Goal: Find specific page/section: Find specific page/section

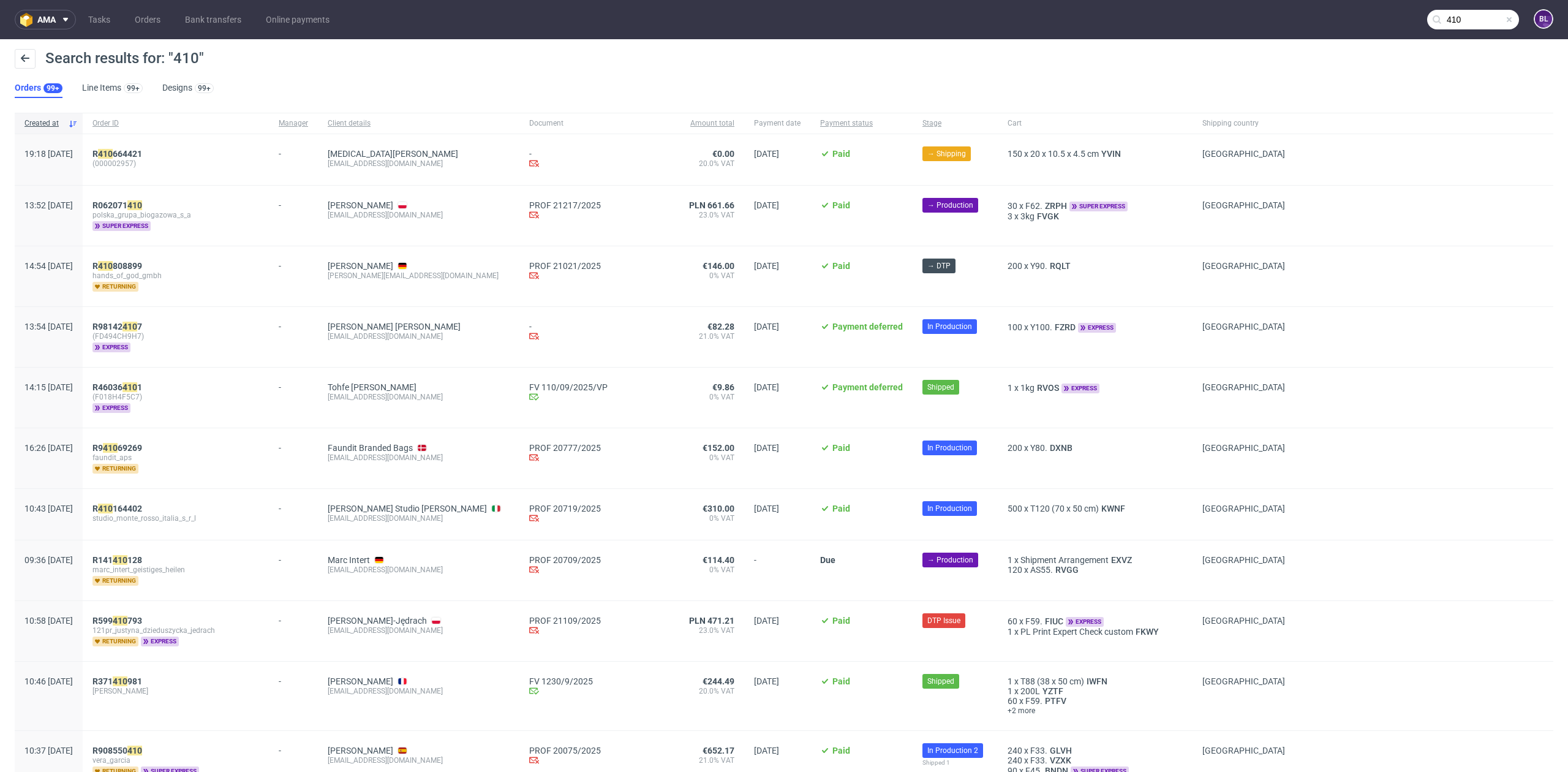
click at [1478, 15] on input "410" at bounding box center [1473, 20] width 92 height 20
paste input "R423937413"
type input "R423937413"
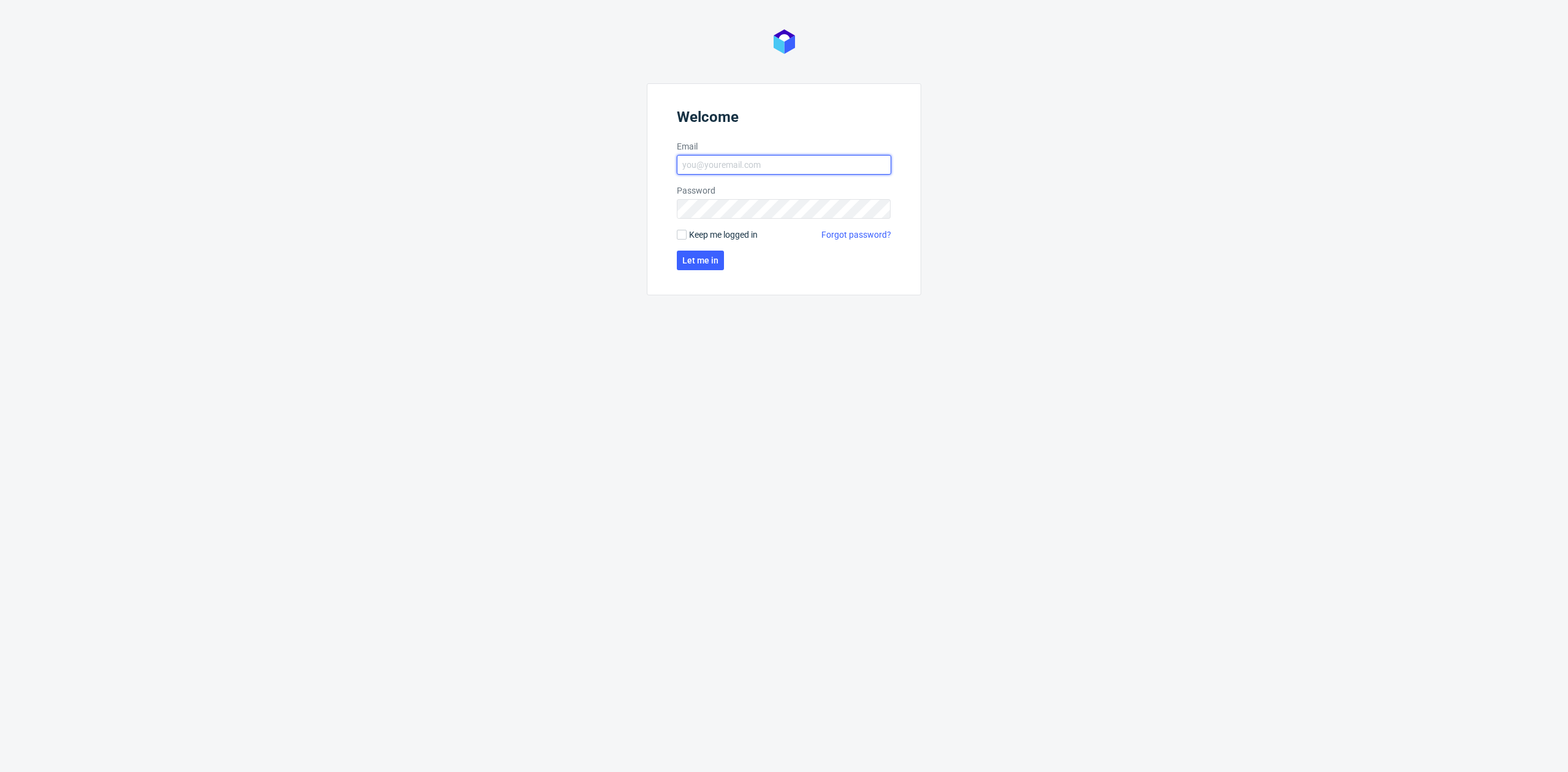
click at [741, 161] on input "Email" at bounding box center [783, 165] width 215 height 20
type input "[EMAIL_ADDRESS][DOMAIN_NAME]"
click button "Let me in" at bounding box center [699, 261] width 47 height 20
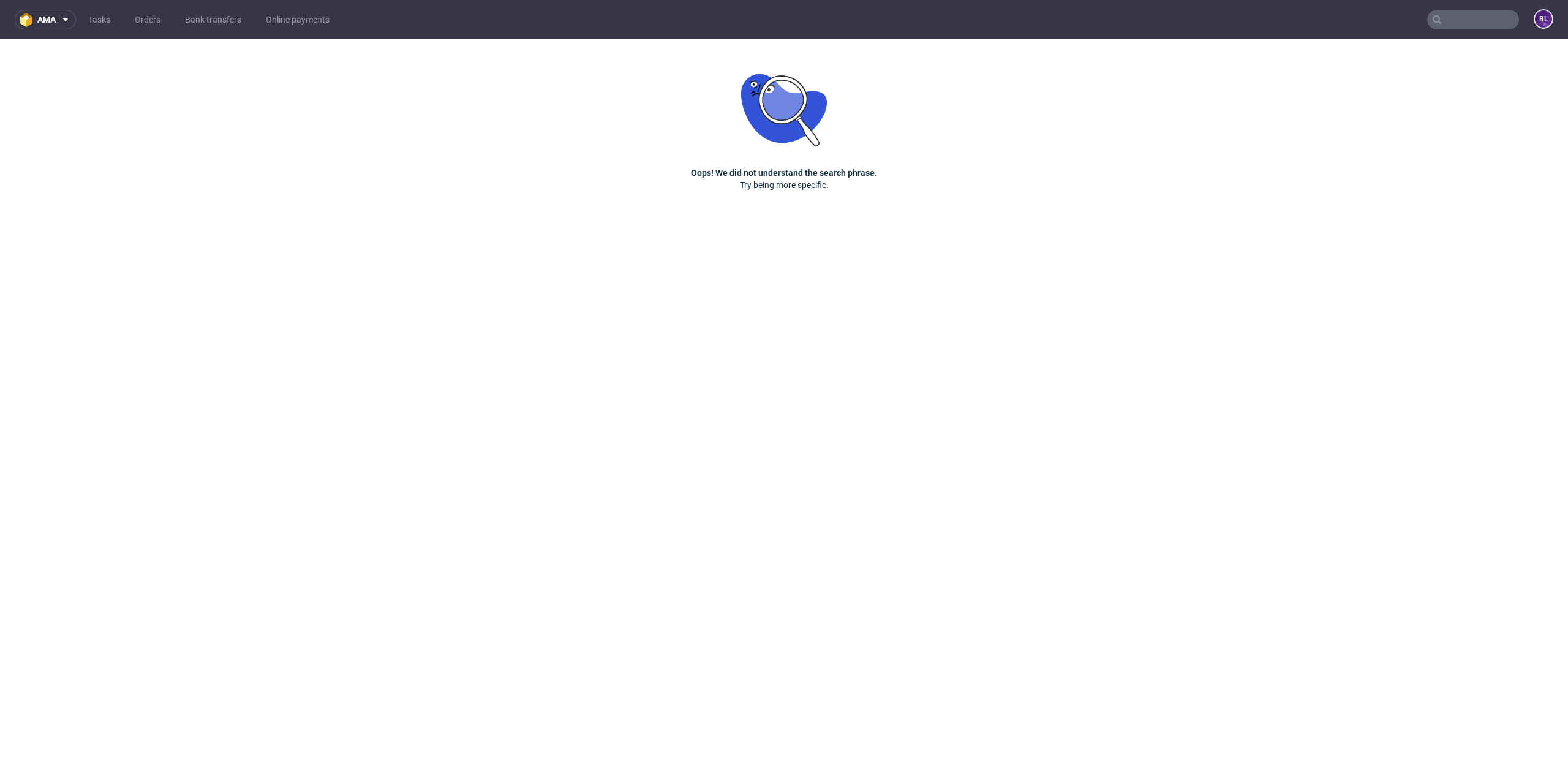
click at [1489, 18] on input "text" at bounding box center [1473, 20] width 92 height 20
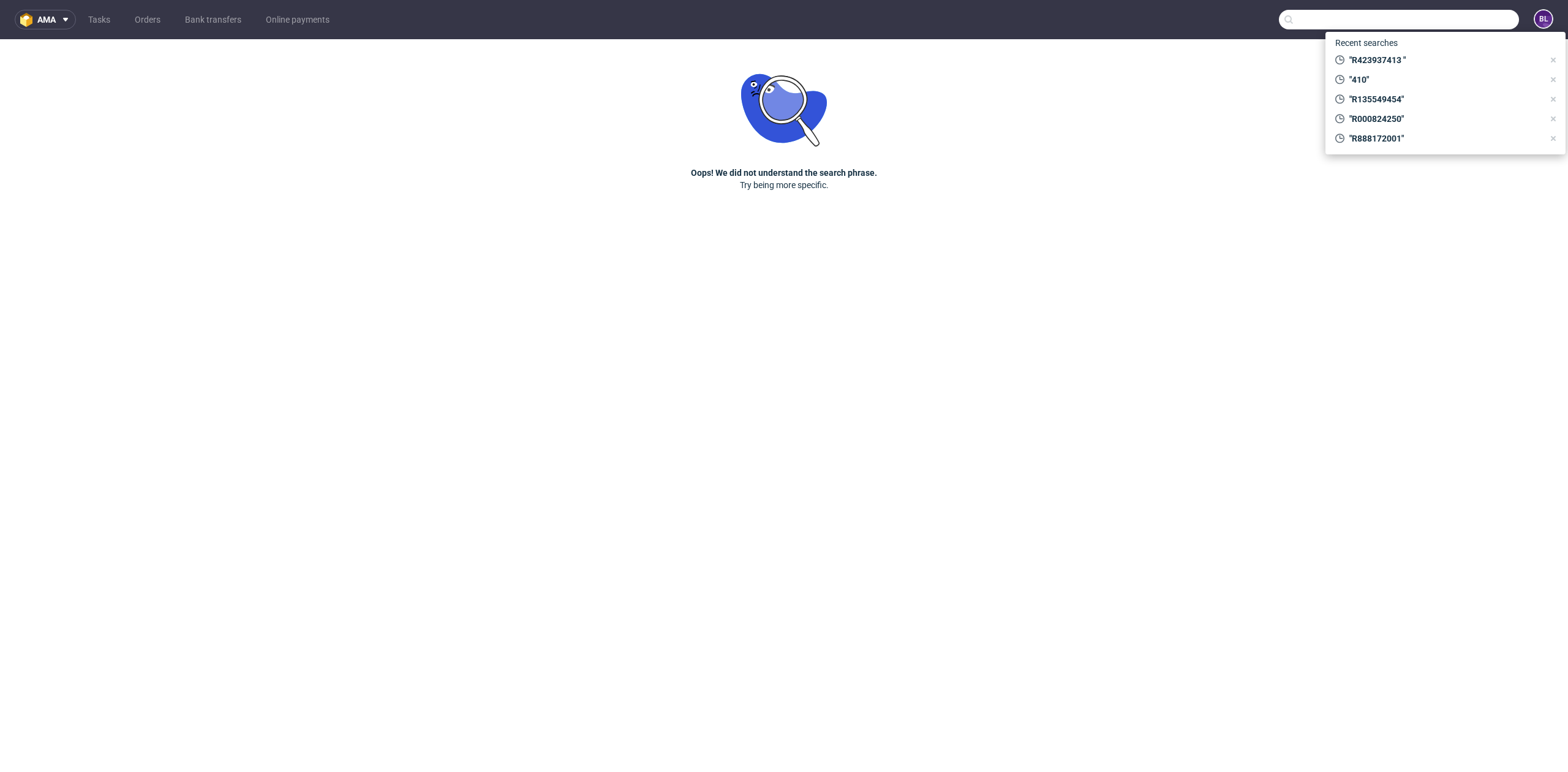
paste input "R423937413"
type input "R423937413"
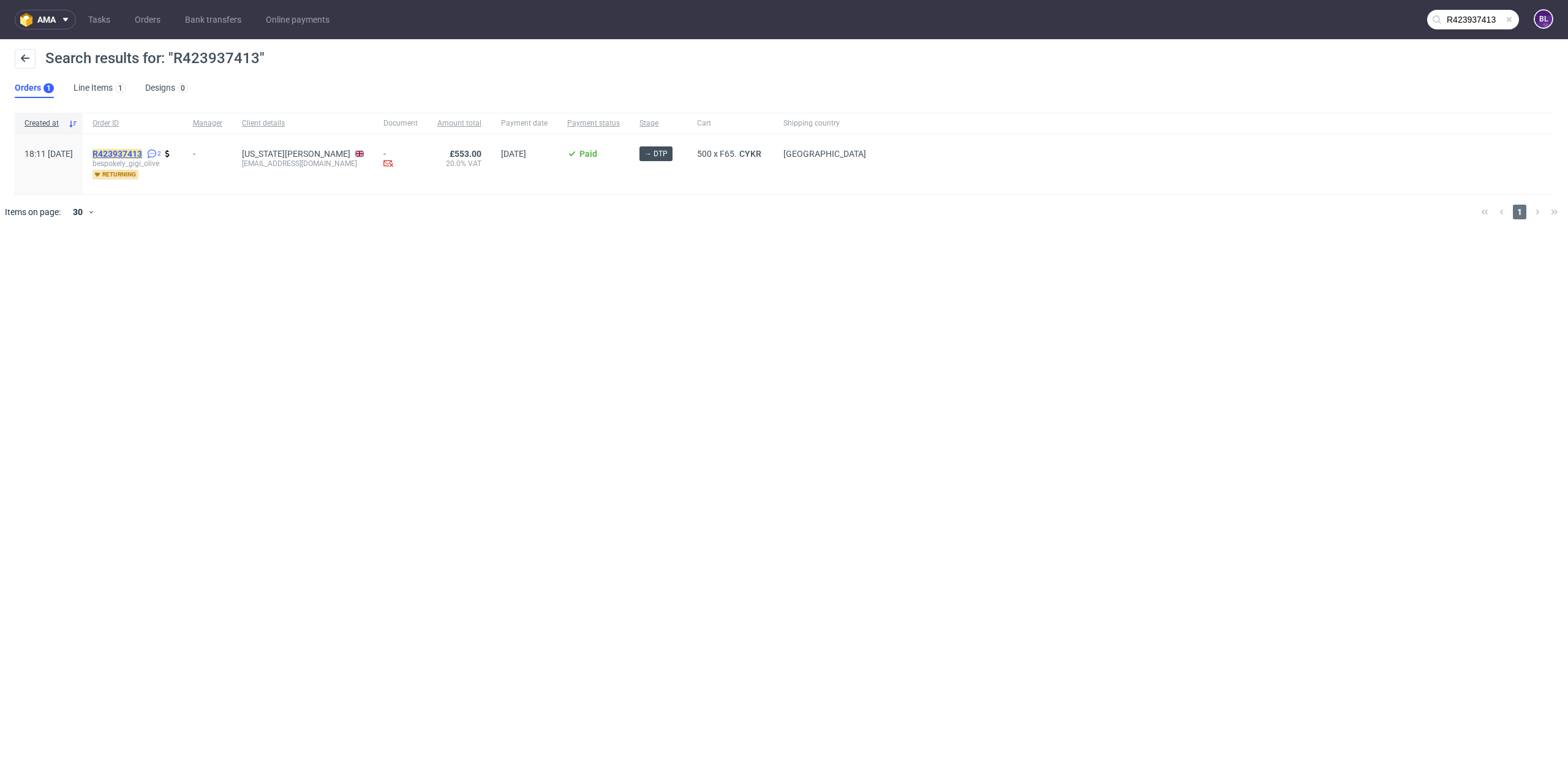
click at [142, 157] on mark "R423937413" at bounding box center [118, 154] width 50 height 10
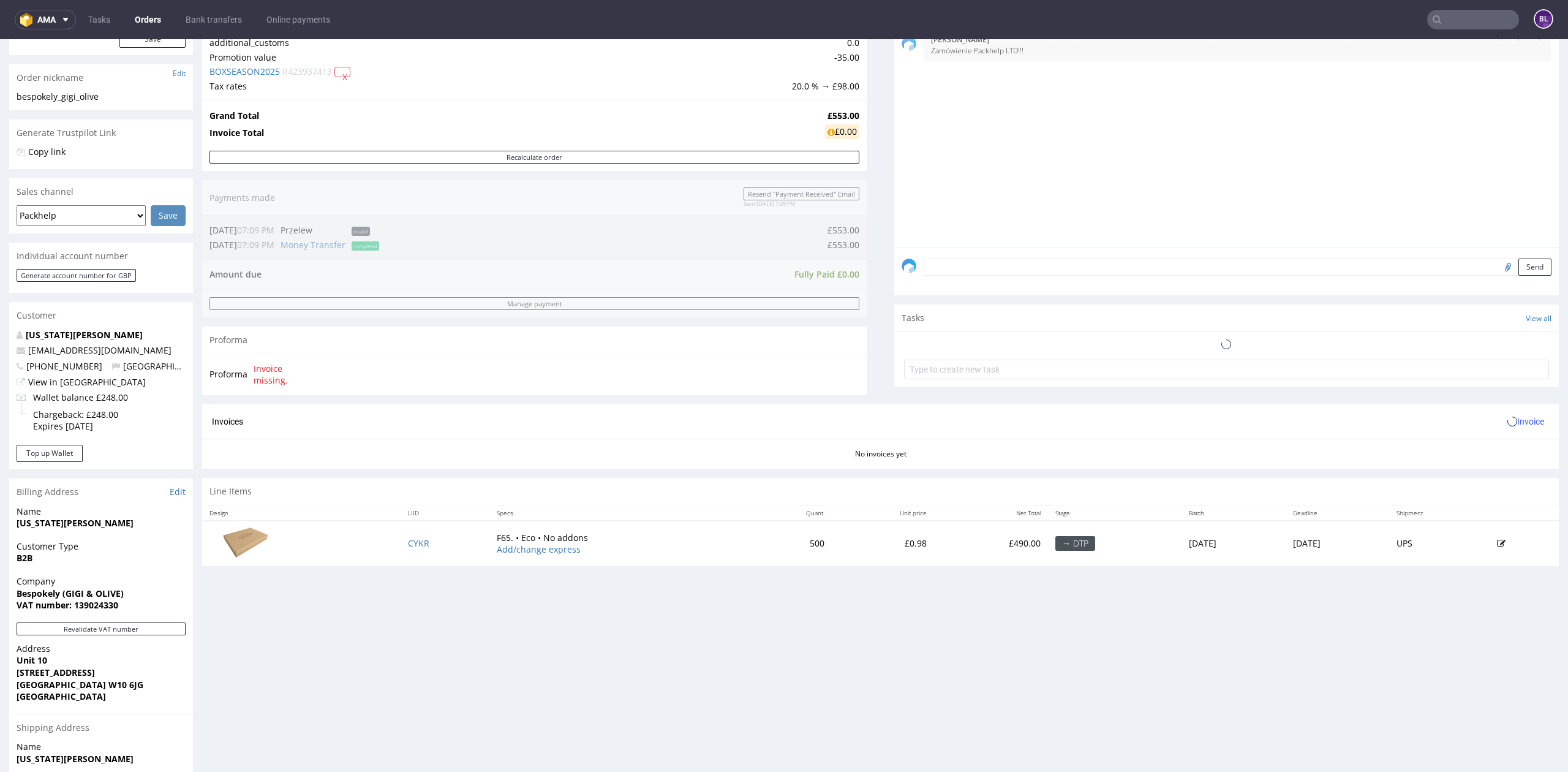
scroll to position [245, 0]
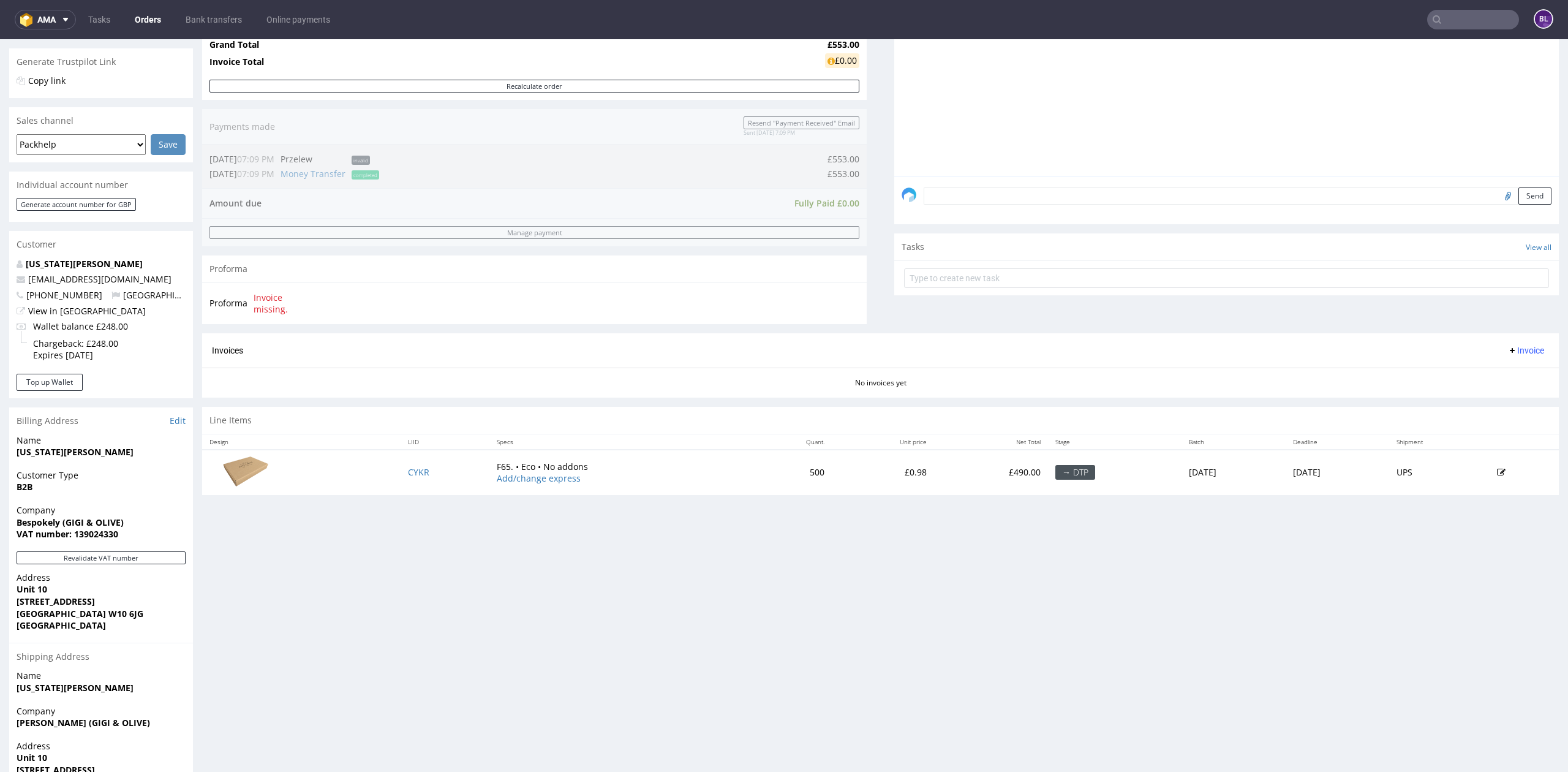
click at [379, 770] on div "Progress Payment Paid Thu 02 Oct Payment “Received” Email Sent Thu 2 Oct 19:09 …" at bounding box center [880, 334] width 1356 height 1000
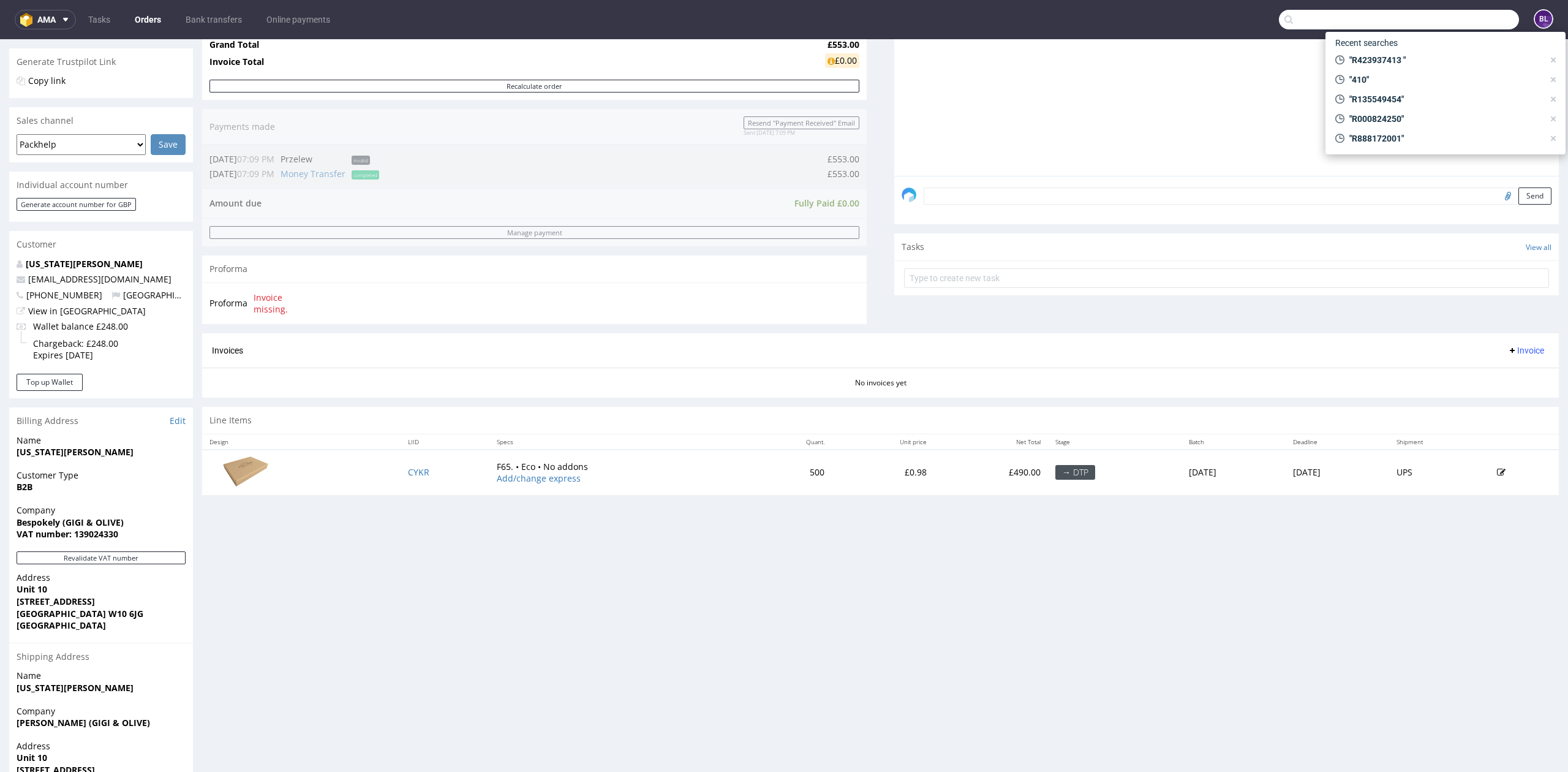
click at [1416, 25] on input "text" at bounding box center [1398, 20] width 240 height 20
paste input "R605352197"
type input "R605352197"
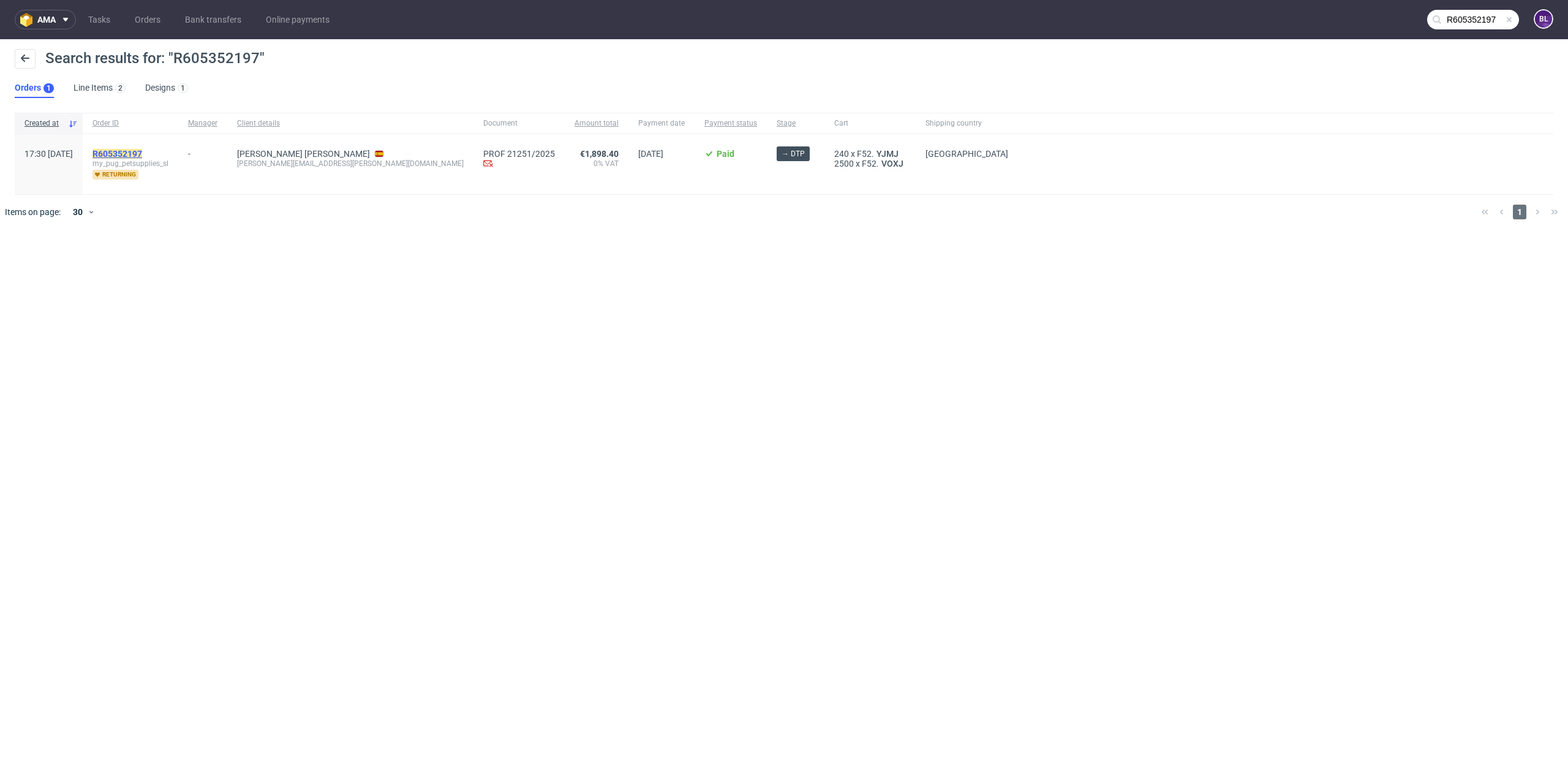
click at [142, 149] on span "R605352197" at bounding box center [118, 154] width 50 height 10
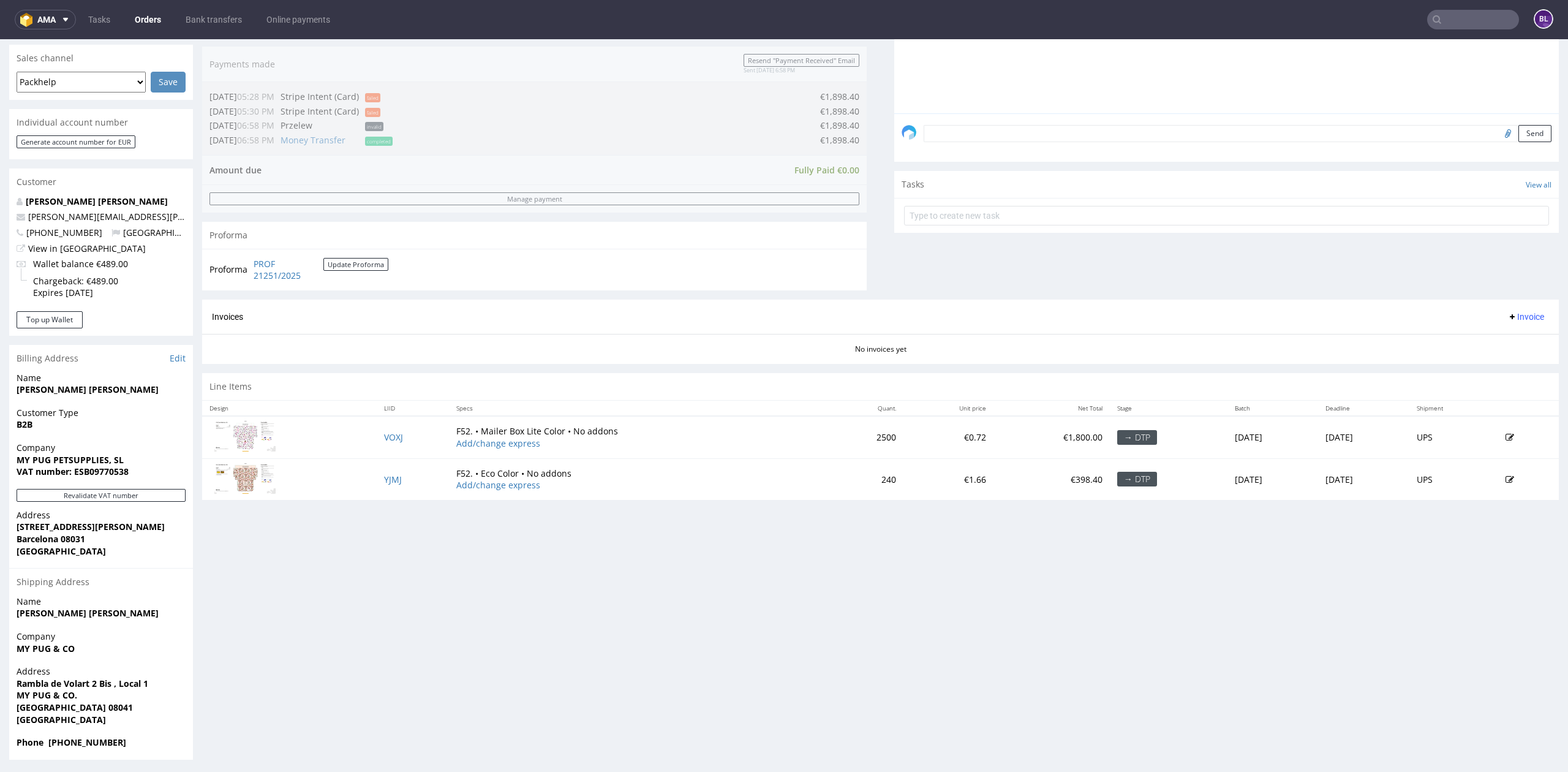
scroll to position [310, 0]
click at [259, 268] on link "PROF 21251/2025" at bounding box center [289, 268] width 70 height 24
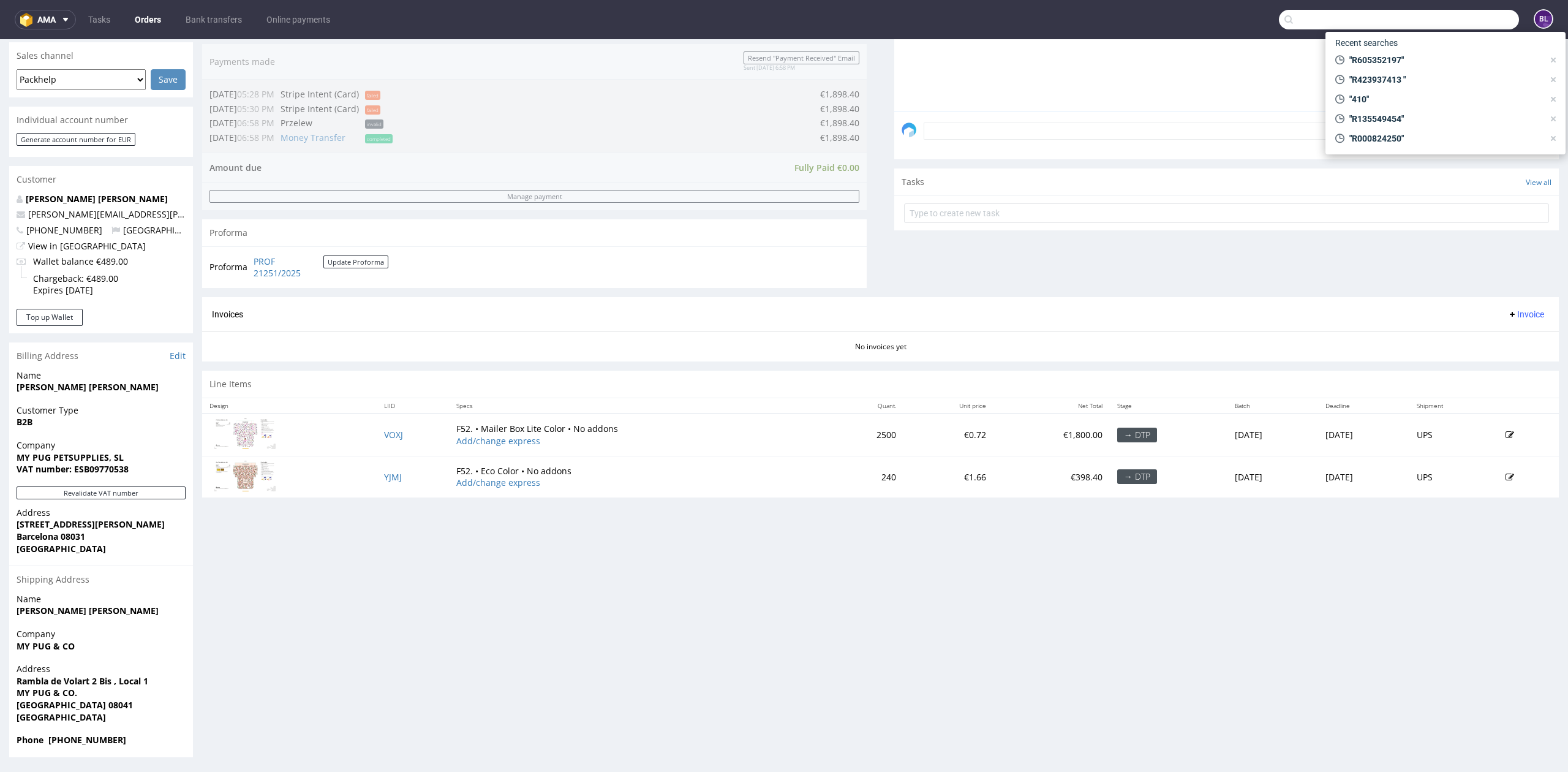
drag, startPoint x: 1418, startPoint y: 22, endPoint x: 1433, endPoint y: 26, distance: 15.5
click at [1422, 23] on input "text" at bounding box center [1398, 20] width 240 height 20
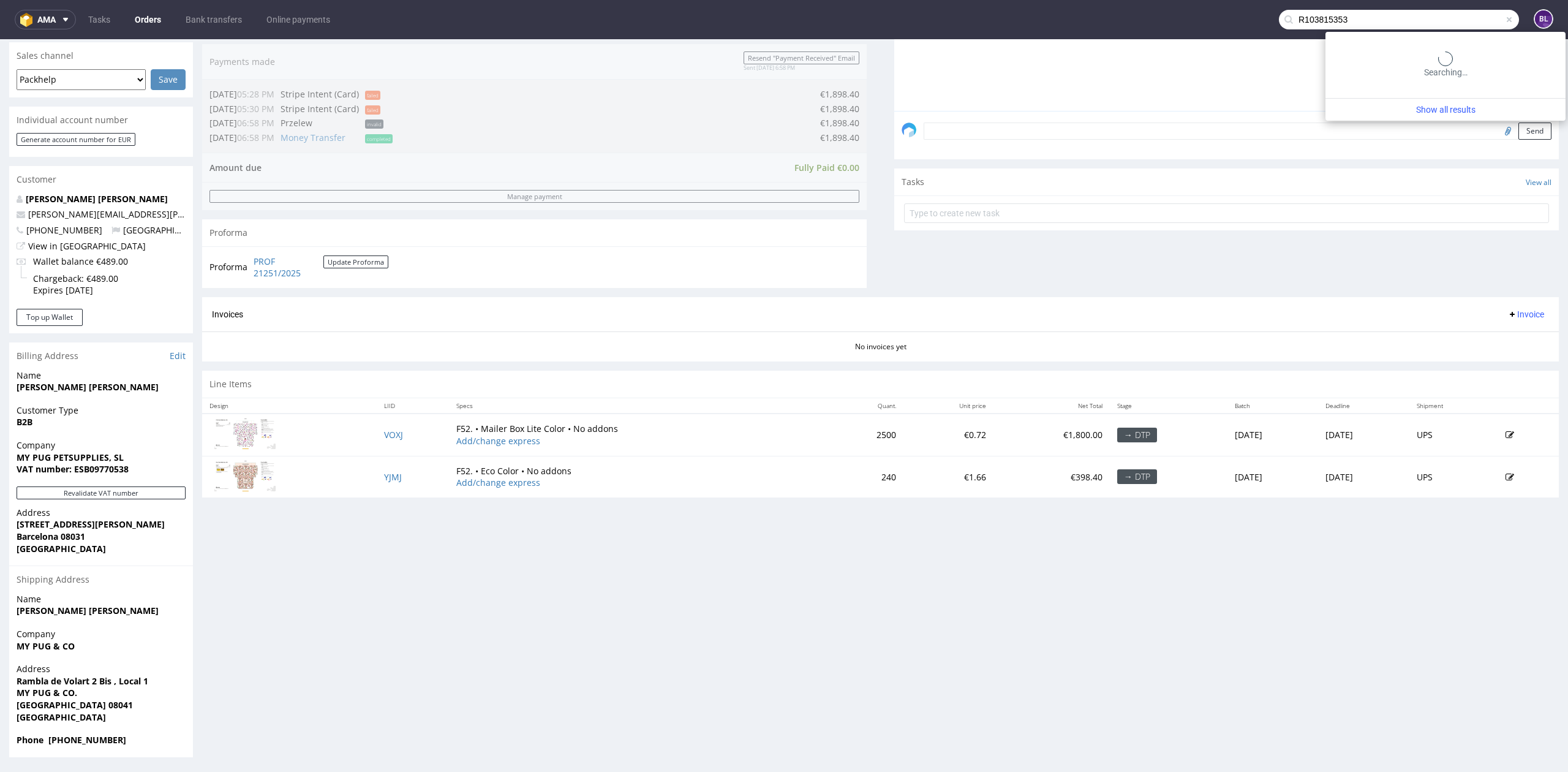
type input "R103815353"
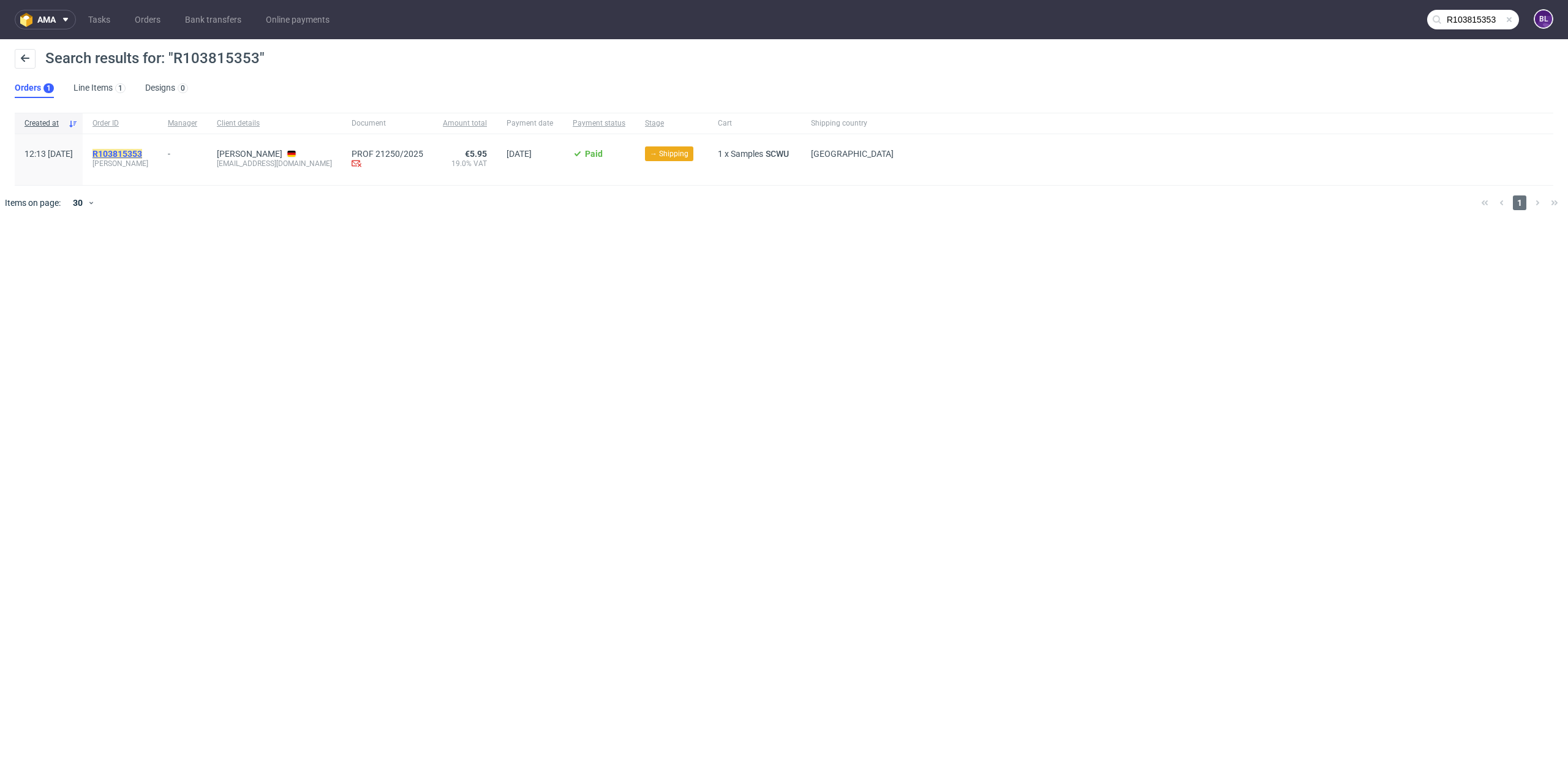
click at [142, 158] on mark "R103815353" at bounding box center [118, 154] width 50 height 10
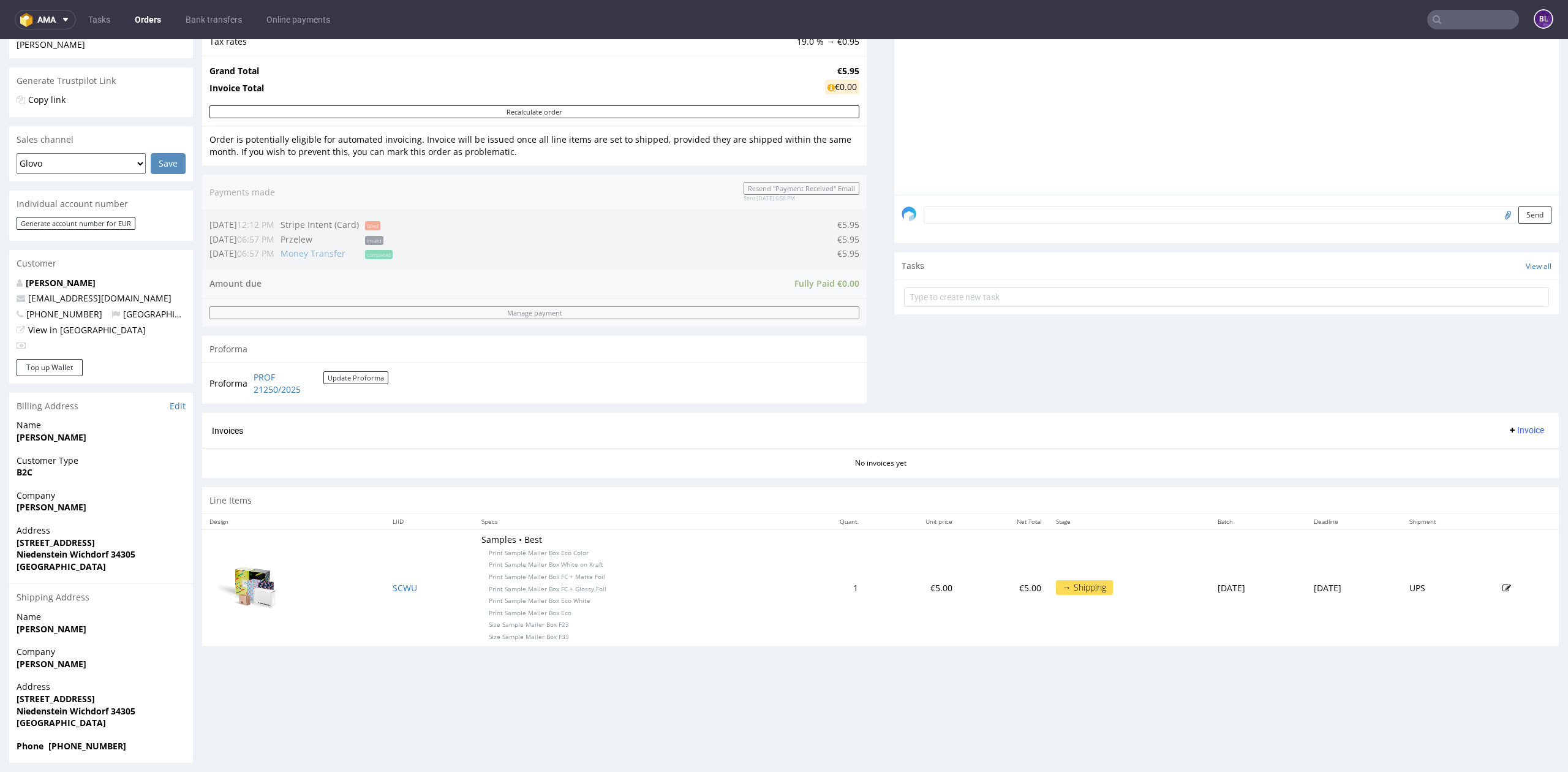
scroll to position [233, 0]
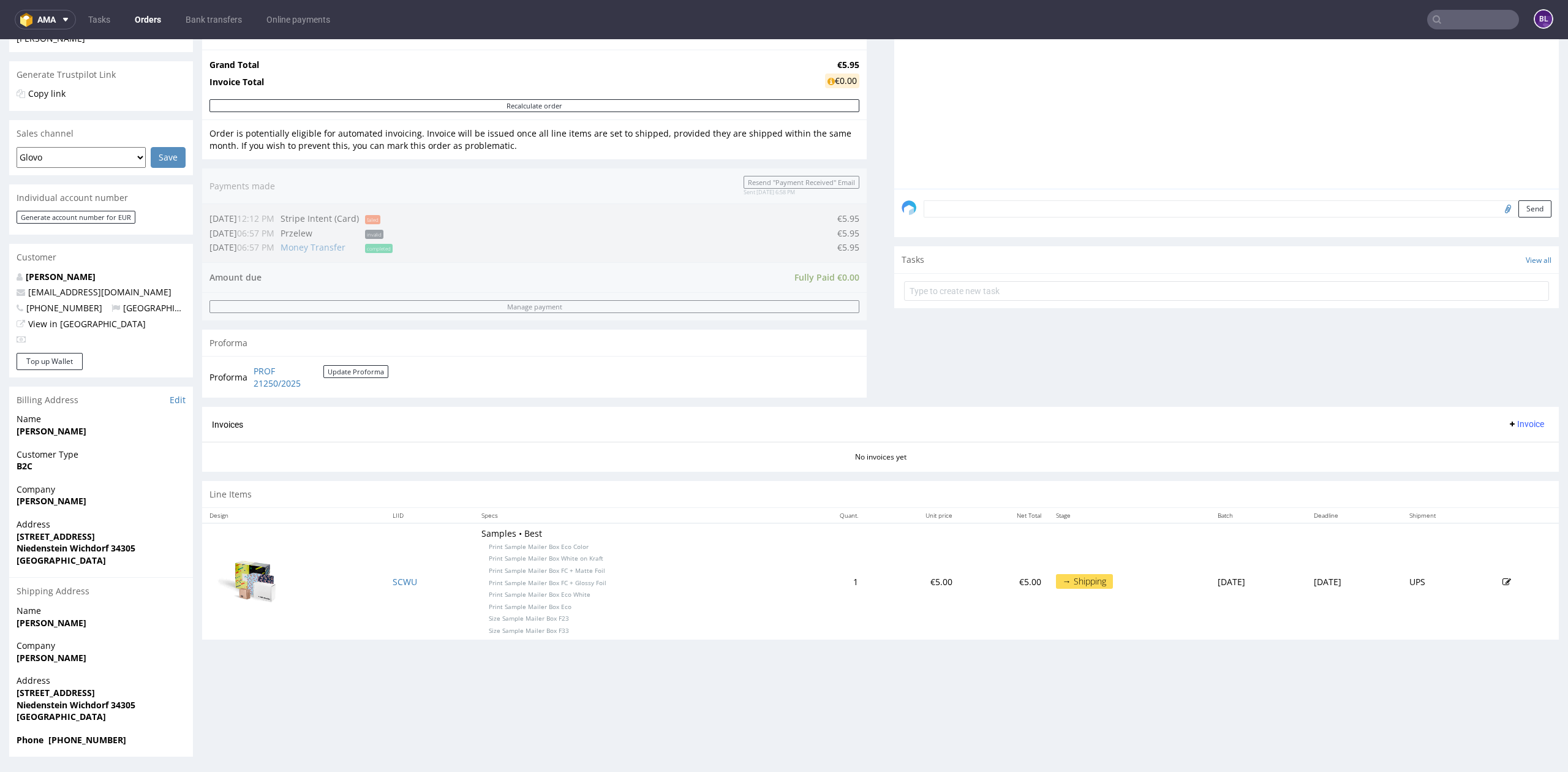
drag, startPoint x: 10, startPoint y: 505, endPoint x: 121, endPoint y: 504, distance: 111.0
click at [120, 504] on div "Company Stephanie Leonhardt" at bounding box center [101, 500] width 184 height 35
copy strong "Stephanie Leonhardt"
click at [281, 386] on link "PROF 21250/2025" at bounding box center [289, 377] width 70 height 24
drag, startPoint x: 1412, startPoint y: 7, endPoint x: 1433, endPoint y: 13, distance: 21.8
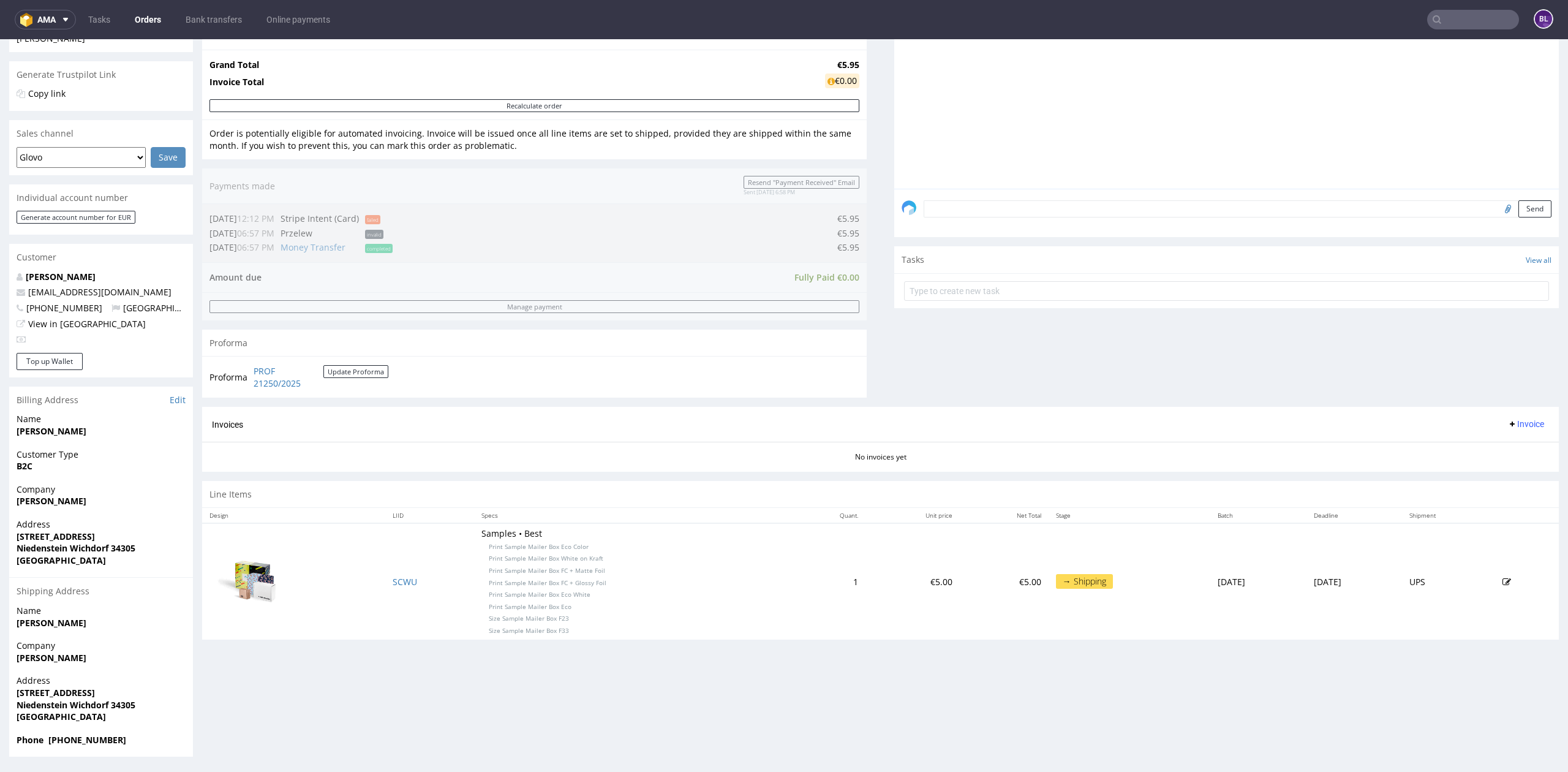
click at [1423, 11] on nav "ama Tasks Orders Bank transfers Online payments BL" at bounding box center [784, 19] width 1568 height 39
click at [1434, 13] on input "text" at bounding box center [1473, 20] width 92 height 20
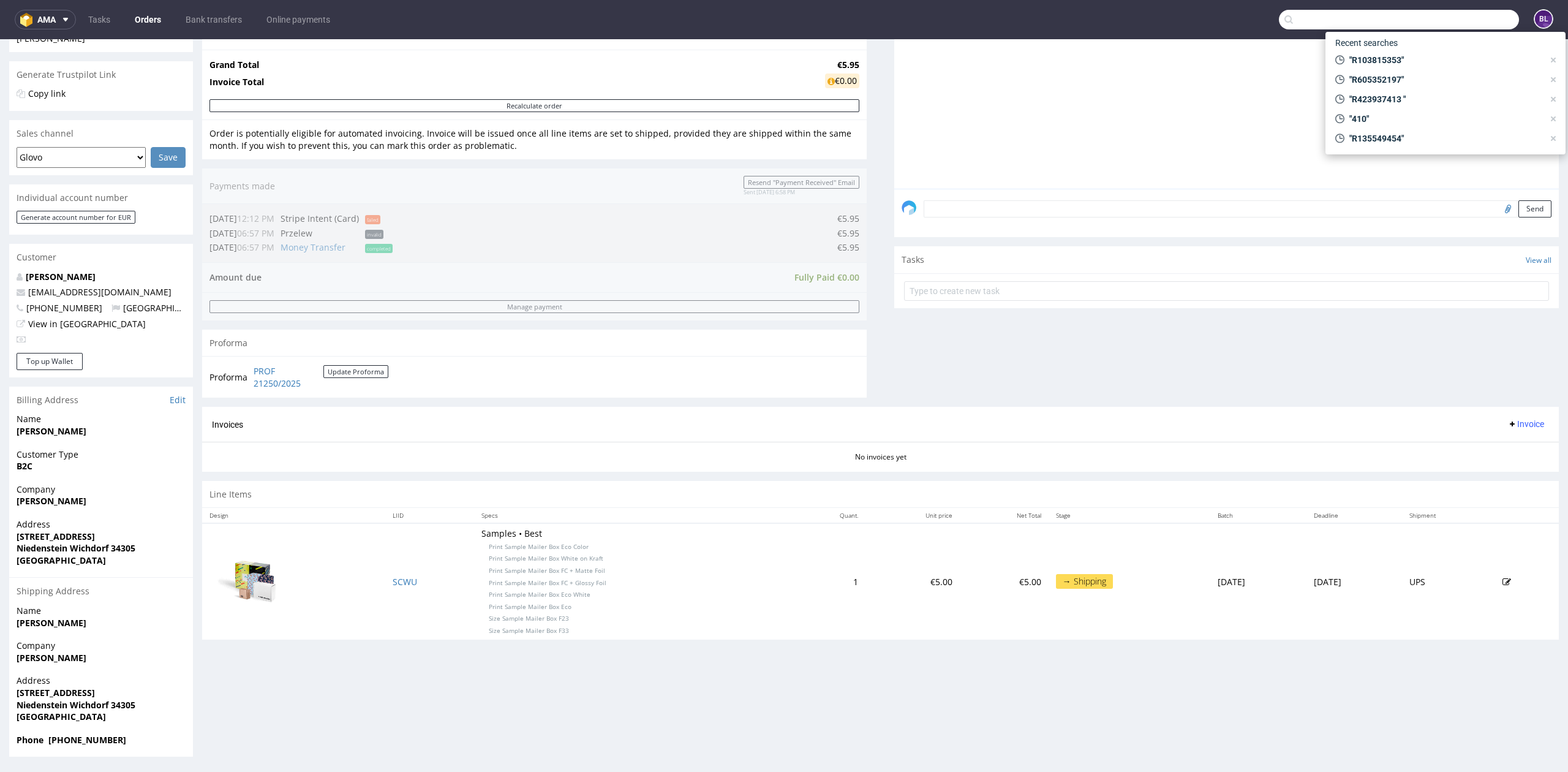
paste input "R590441870"
type input "R590441870"
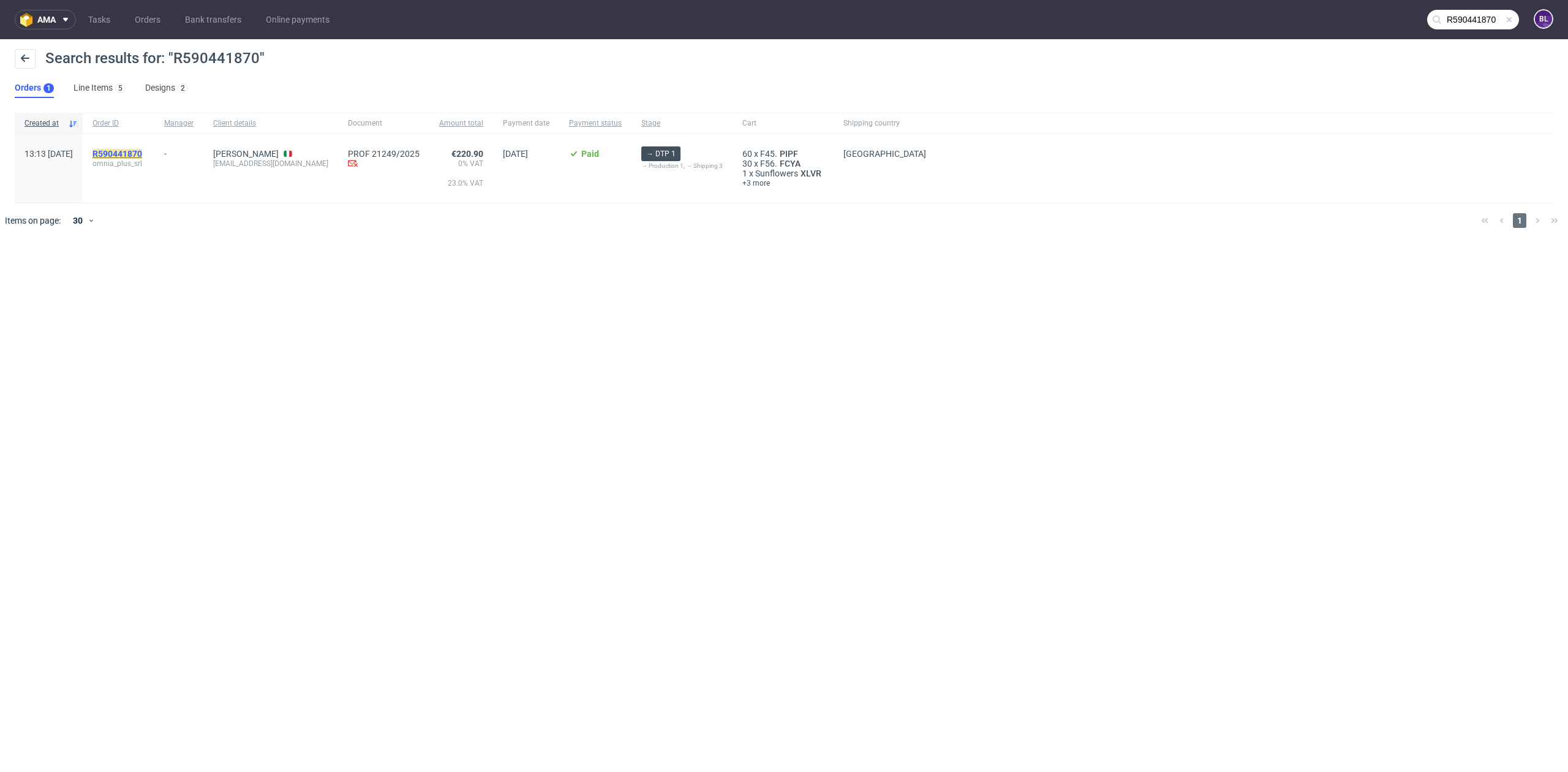
click at [142, 155] on mark "R590441870" at bounding box center [118, 154] width 50 height 10
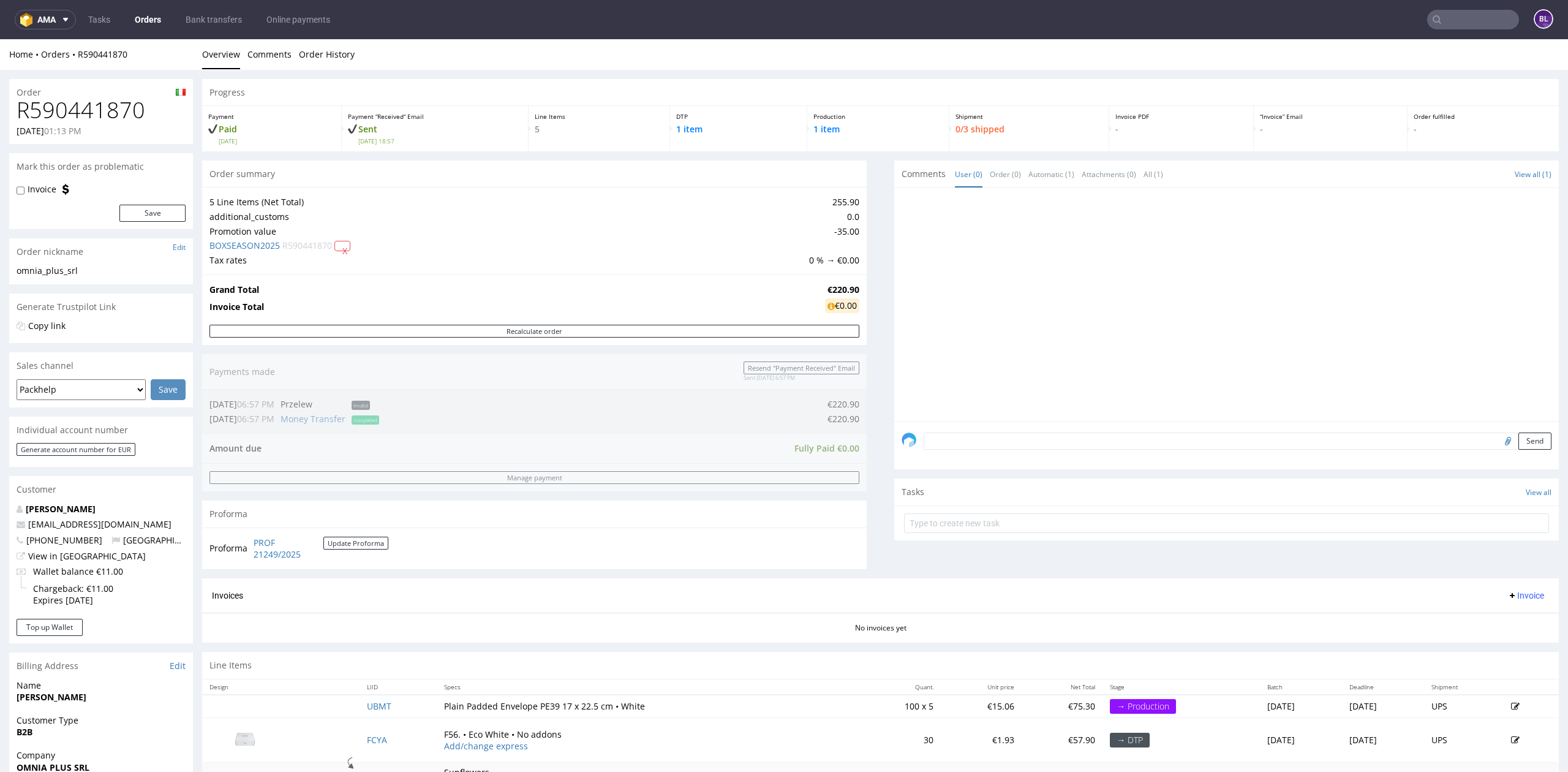
scroll to position [299, 0]
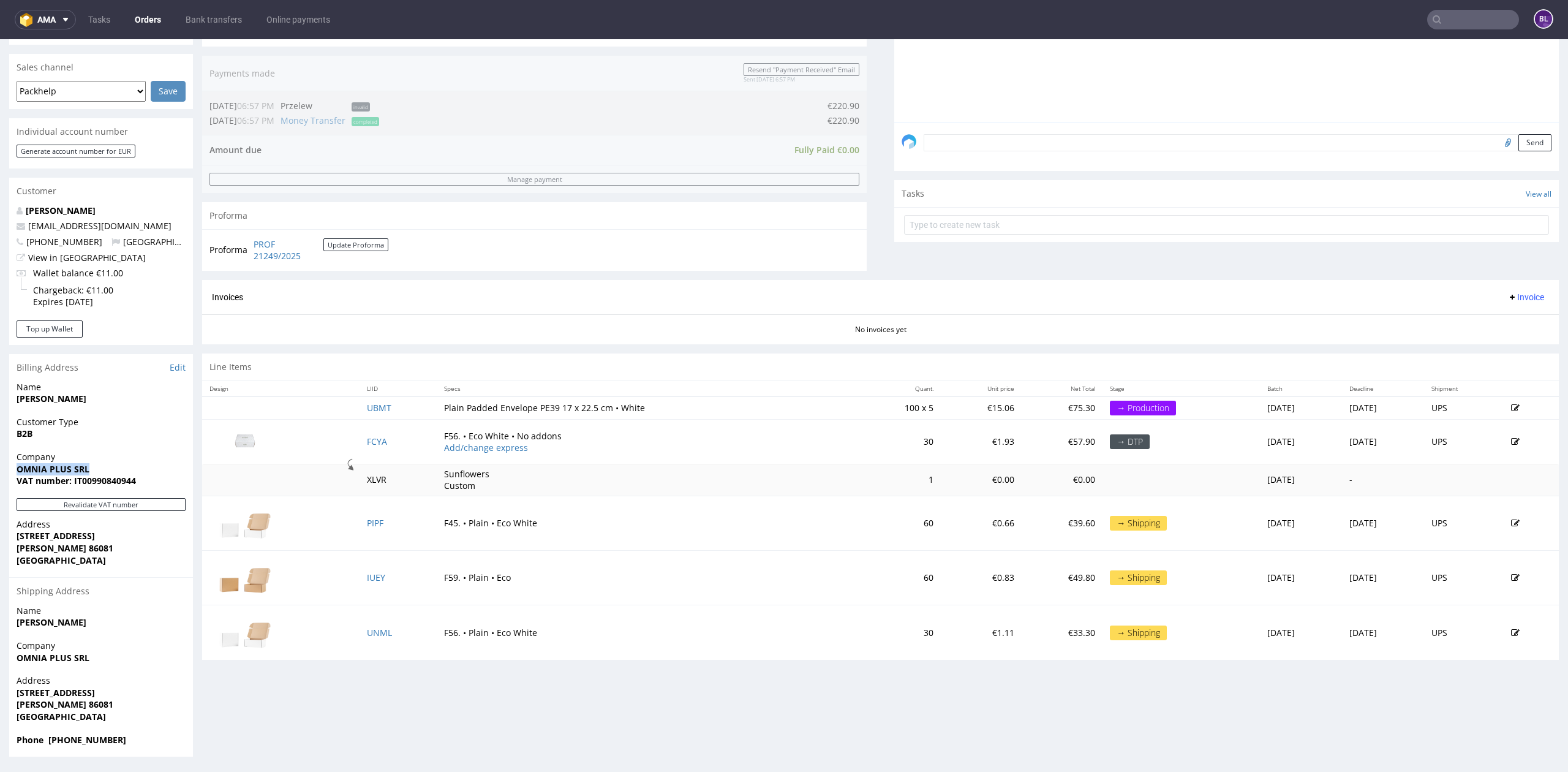
drag, startPoint x: 16, startPoint y: 468, endPoint x: 111, endPoint y: 463, distance: 95.1
click at [111, 463] on span "OMNIA PLUS SRL" at bounding box center [101, 469] width 169 height 12
copy strong "OMNIA PLUS SRL"
click at [291, 259] on link "PROF 21249/2025" at bounding box center [289, 250] width 70 height 24
click at [1484, 18] on input "text" at bounding box center [1473, 20] width 92 height 20
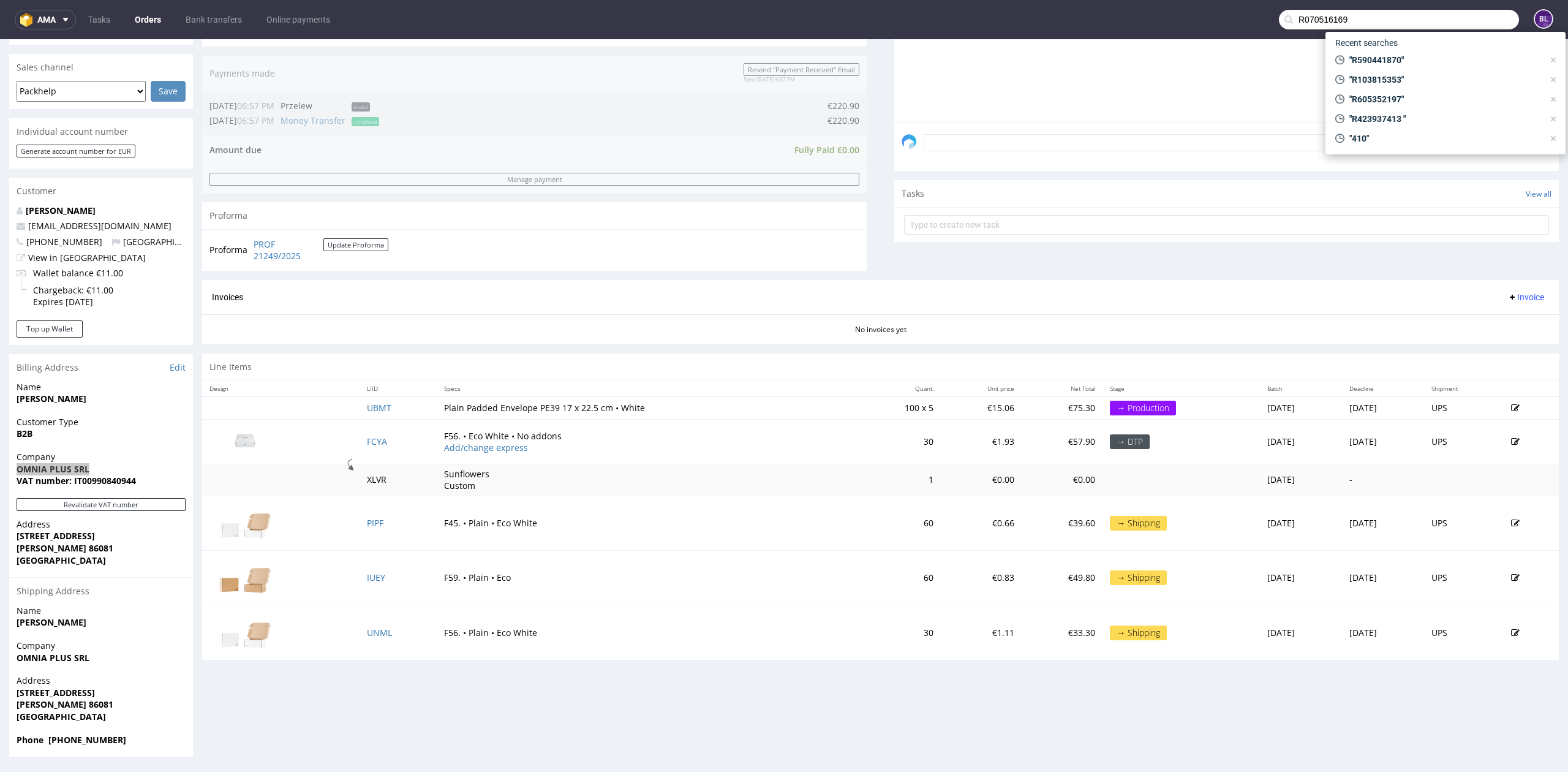
type input "R070516169"
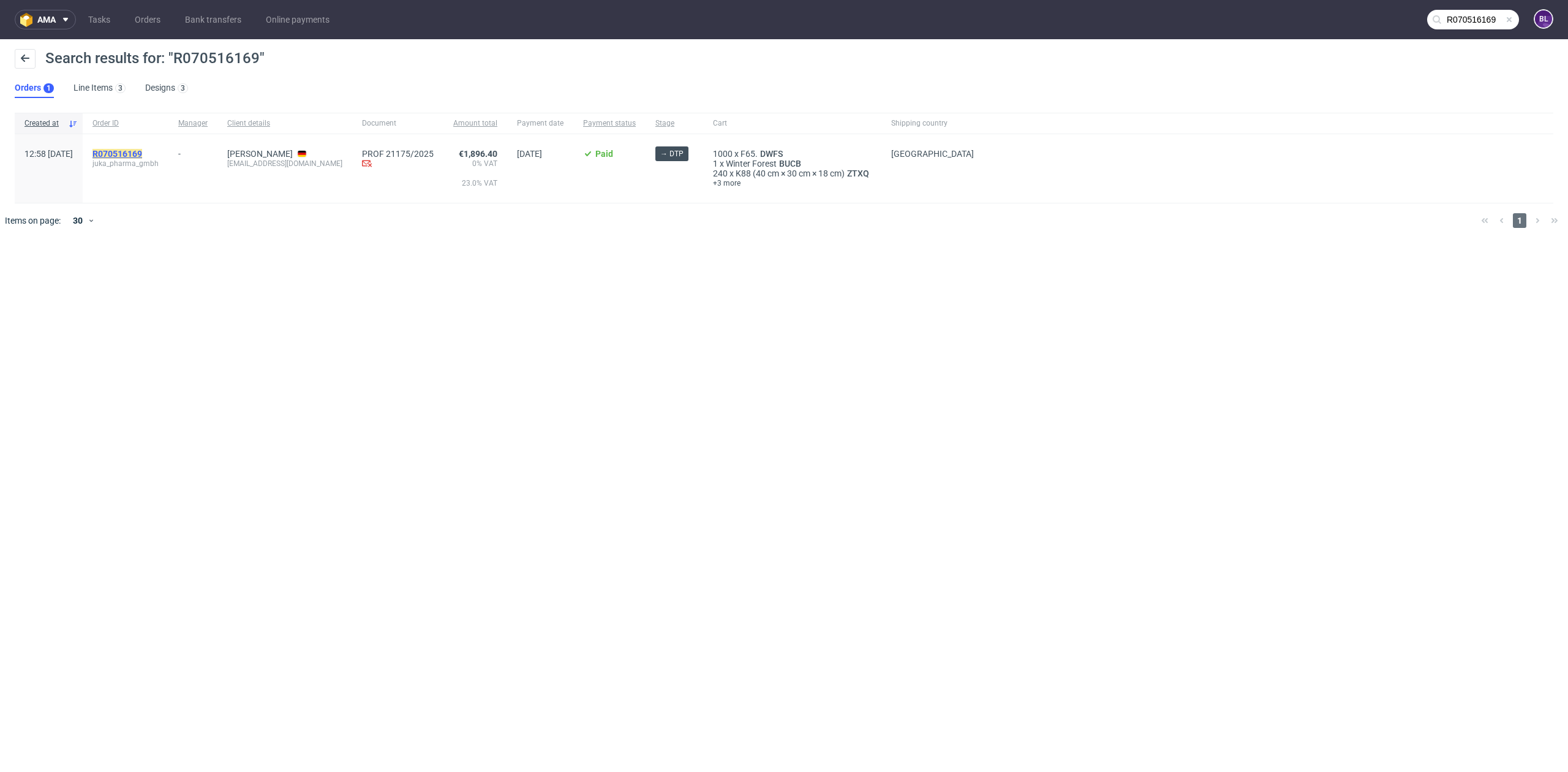
click at [142, 149] on span "R070516169" at bounding box center [118, 154] width 50 height 10
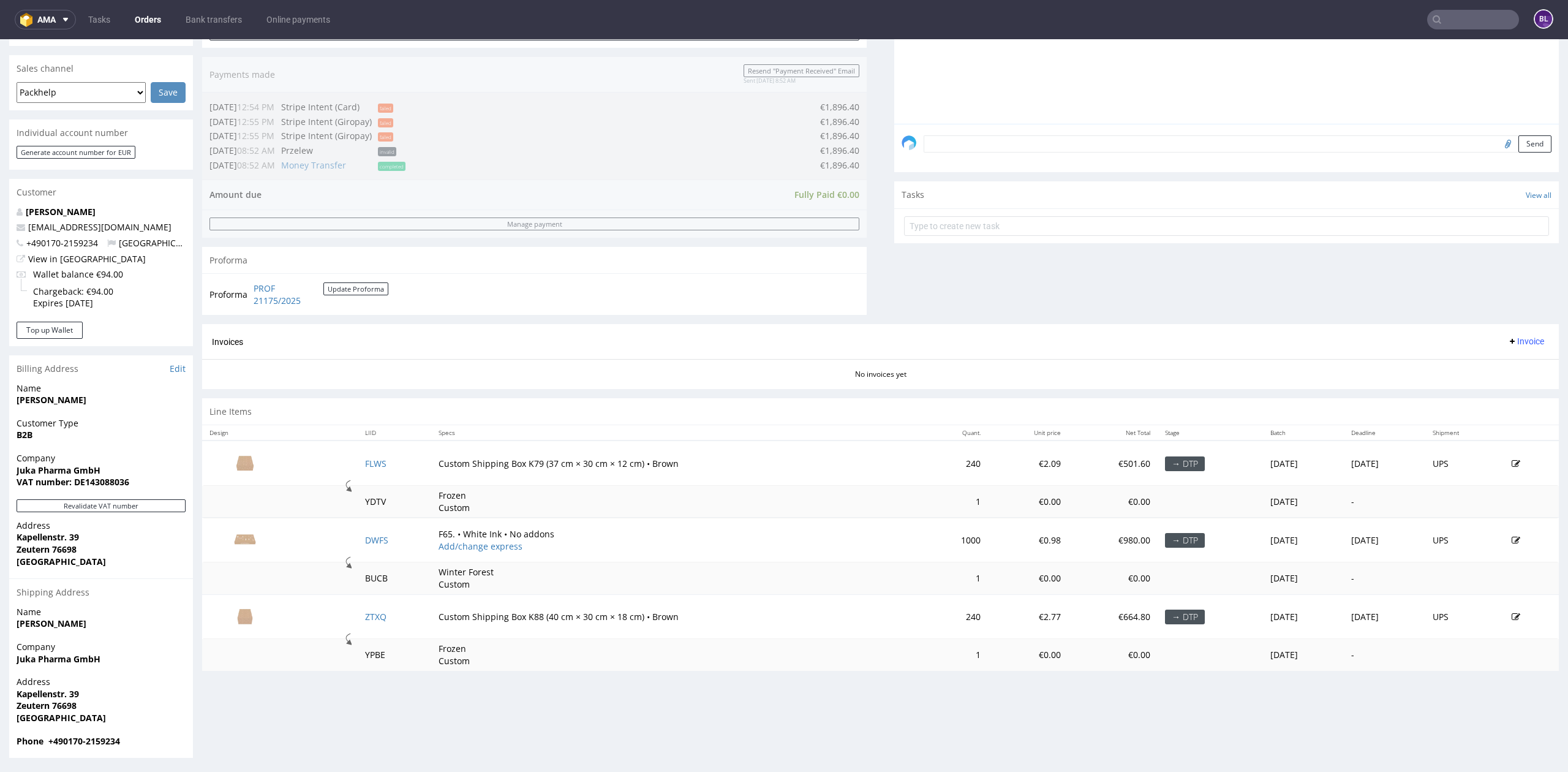
scroll to position [299, 0]
click at [273, 305] on link "PROF 21175/2025" at bounding box center [289, 293] width 70 height 24
click at [1438, 15] on input "text" at bounding box center [1473, 20] width 92 height 20
paste input "R602950238"
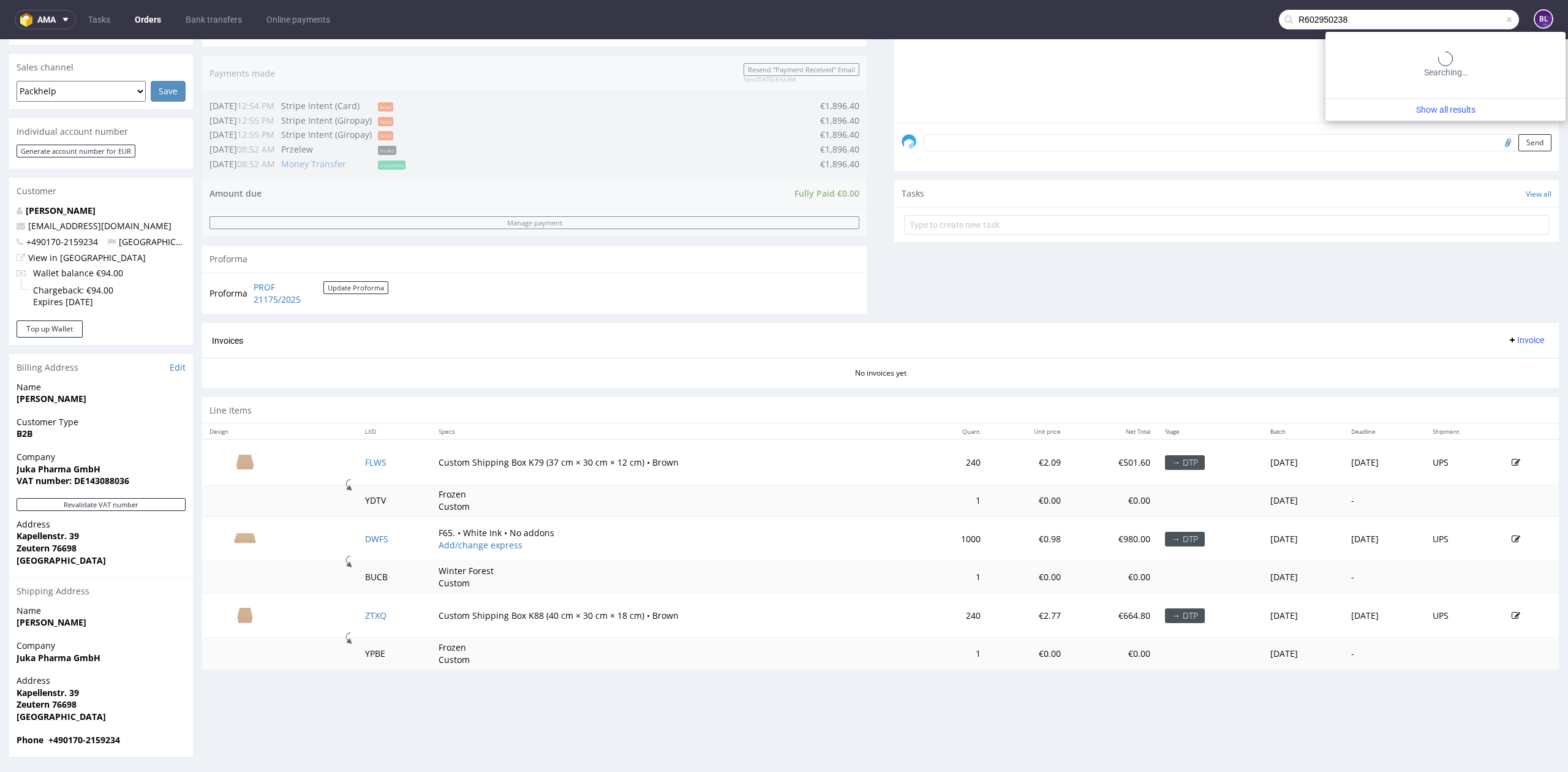
type input "R602950238"
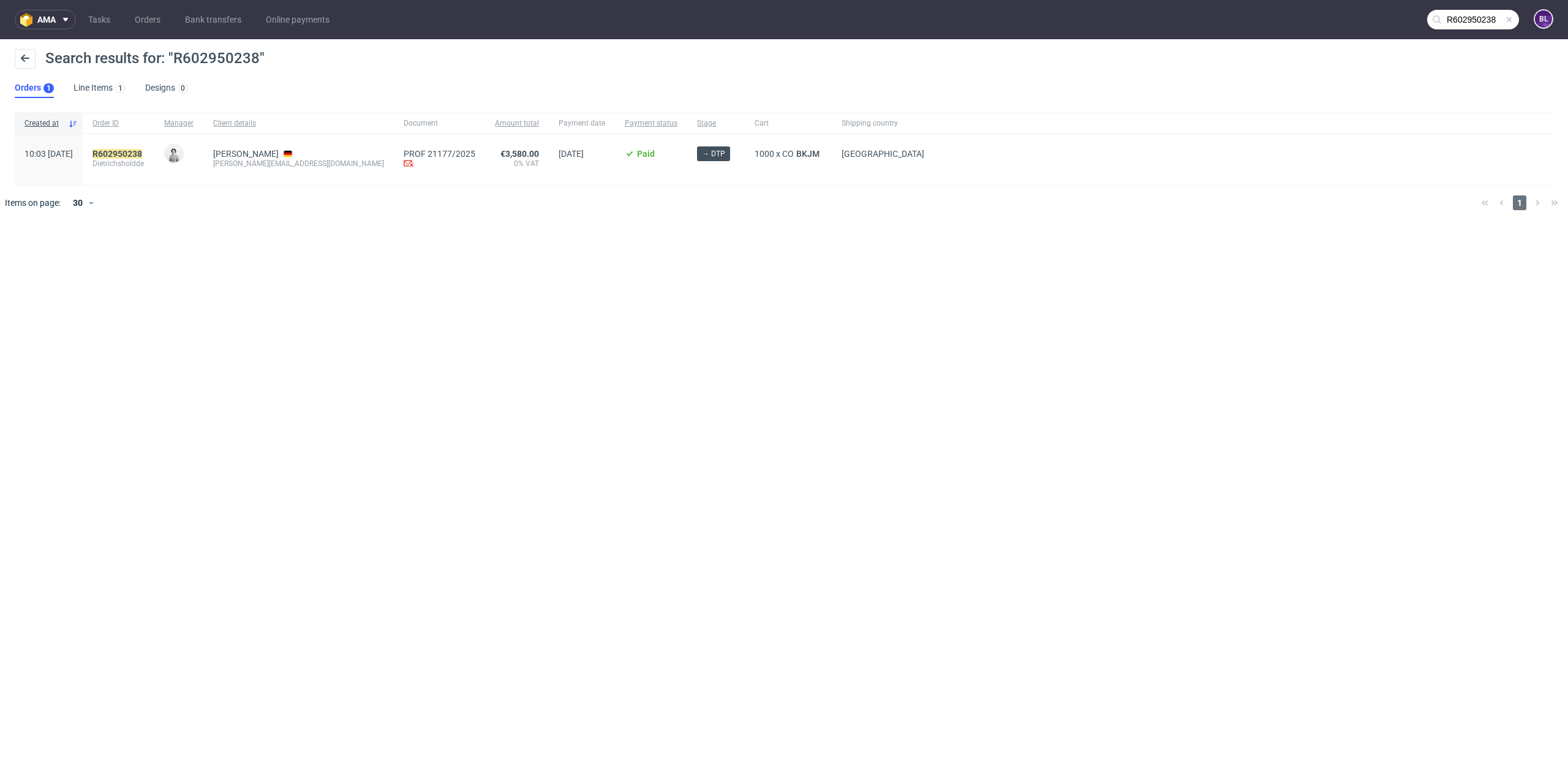
click at [155, 152] on div "R602950238 Dietrichsholdde" at bounding box center [119, 159] width 72 height 51
click at [142, 155] on mark "R602950238" at bounding box center [118, 154] width 50 height 10
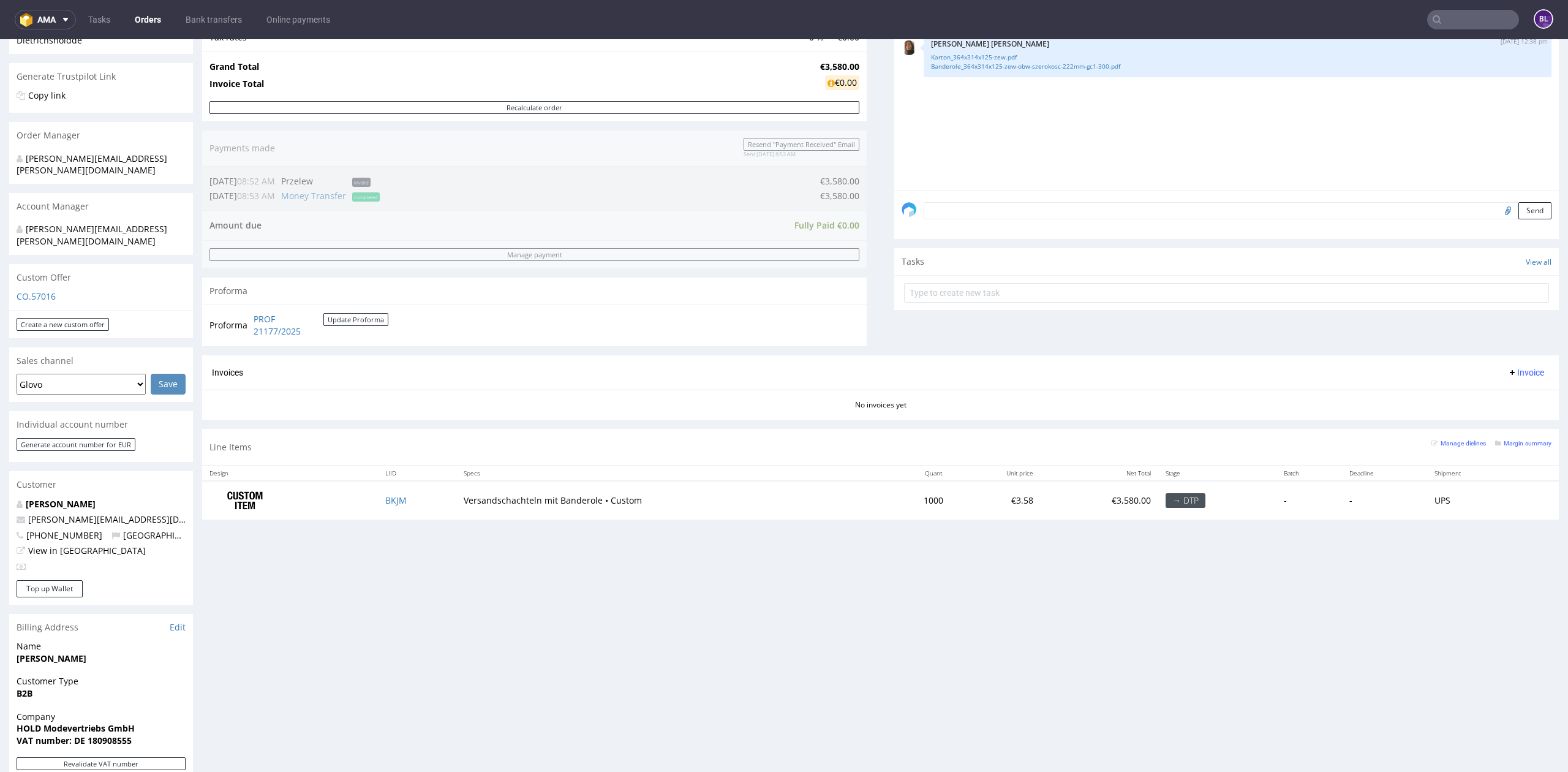
scroll to position [327, 0]
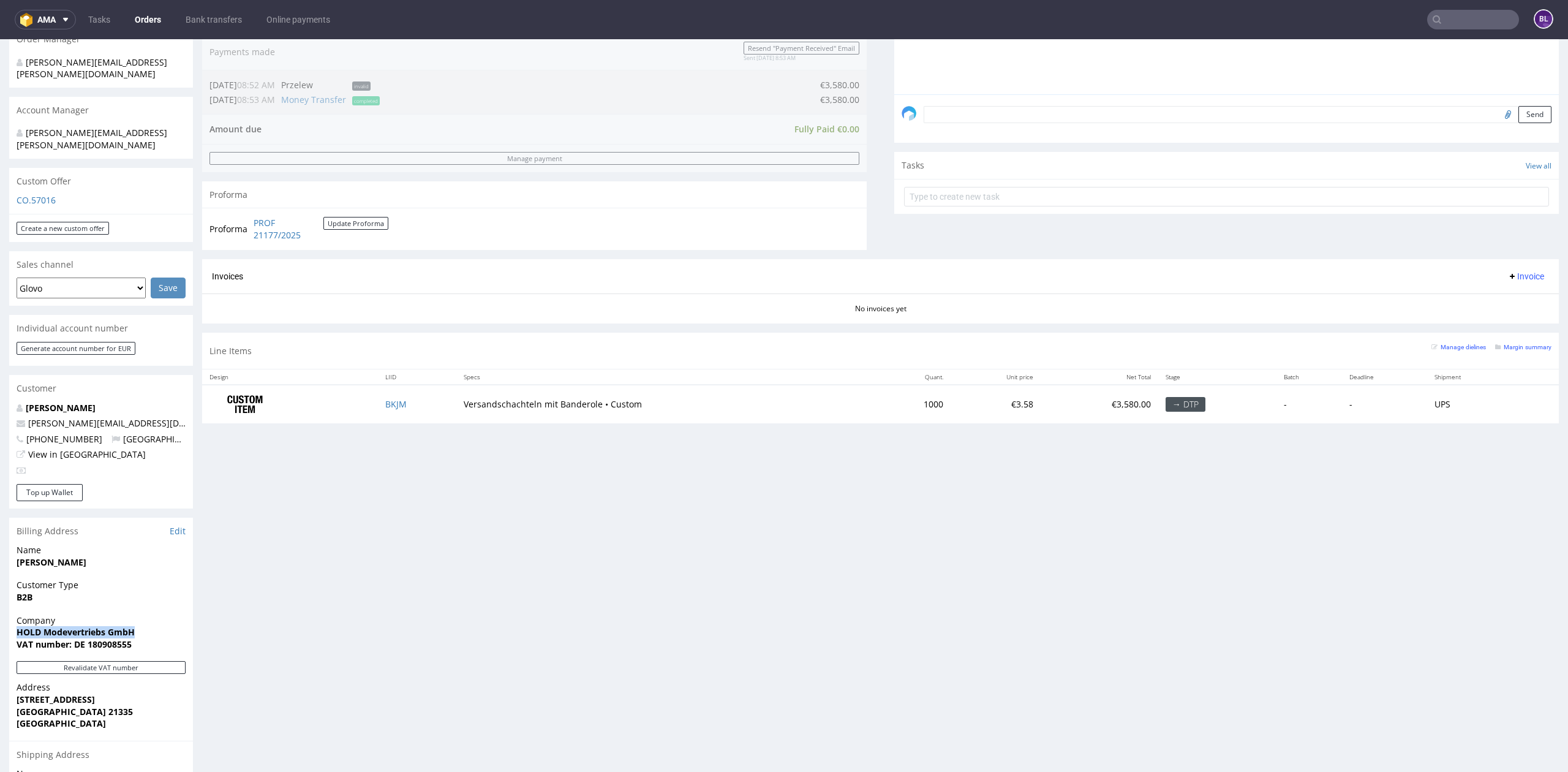
drag, startPoint x: 18, startPoint y: 604, endPoint x: 148, endPoint y: 604, distance: 130.0
click at [148, 626] on span "HOLD Modevertriebs GmbH" at bounding box center [101, 632] width 169 height 12
copy strong "HOLD Modevertriebs GmbH"
click at [280, 229] on link "PROF 21177/2025" at bounding box center [289, 229] width 70 height 24
click at [1444, 20] on input "text" at bounding box center [1473, 20] width 92 height 20
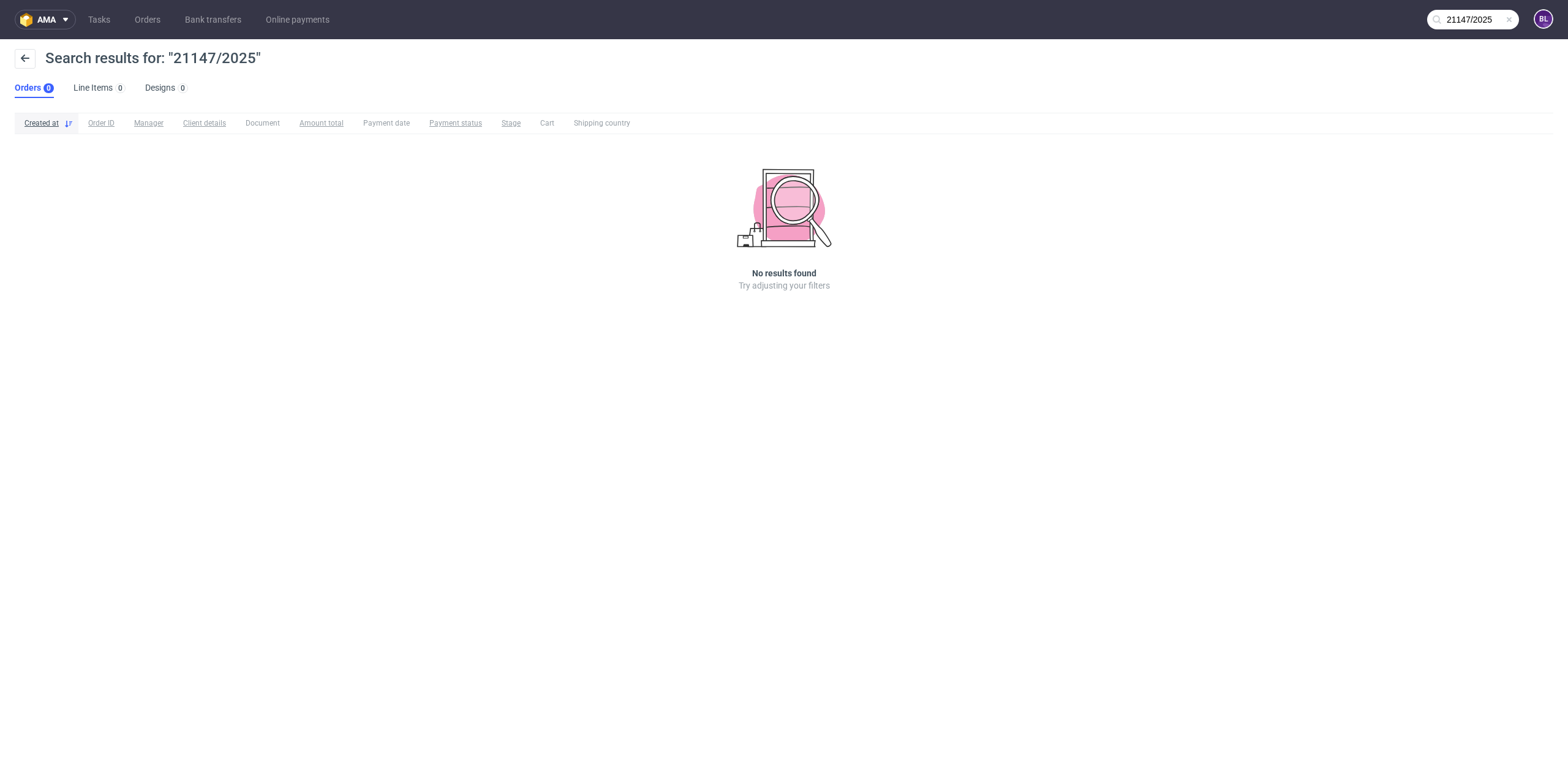
click at [1465, 16] on input "21147/2025" at bounding box center [1473, 20] width 92 height 20
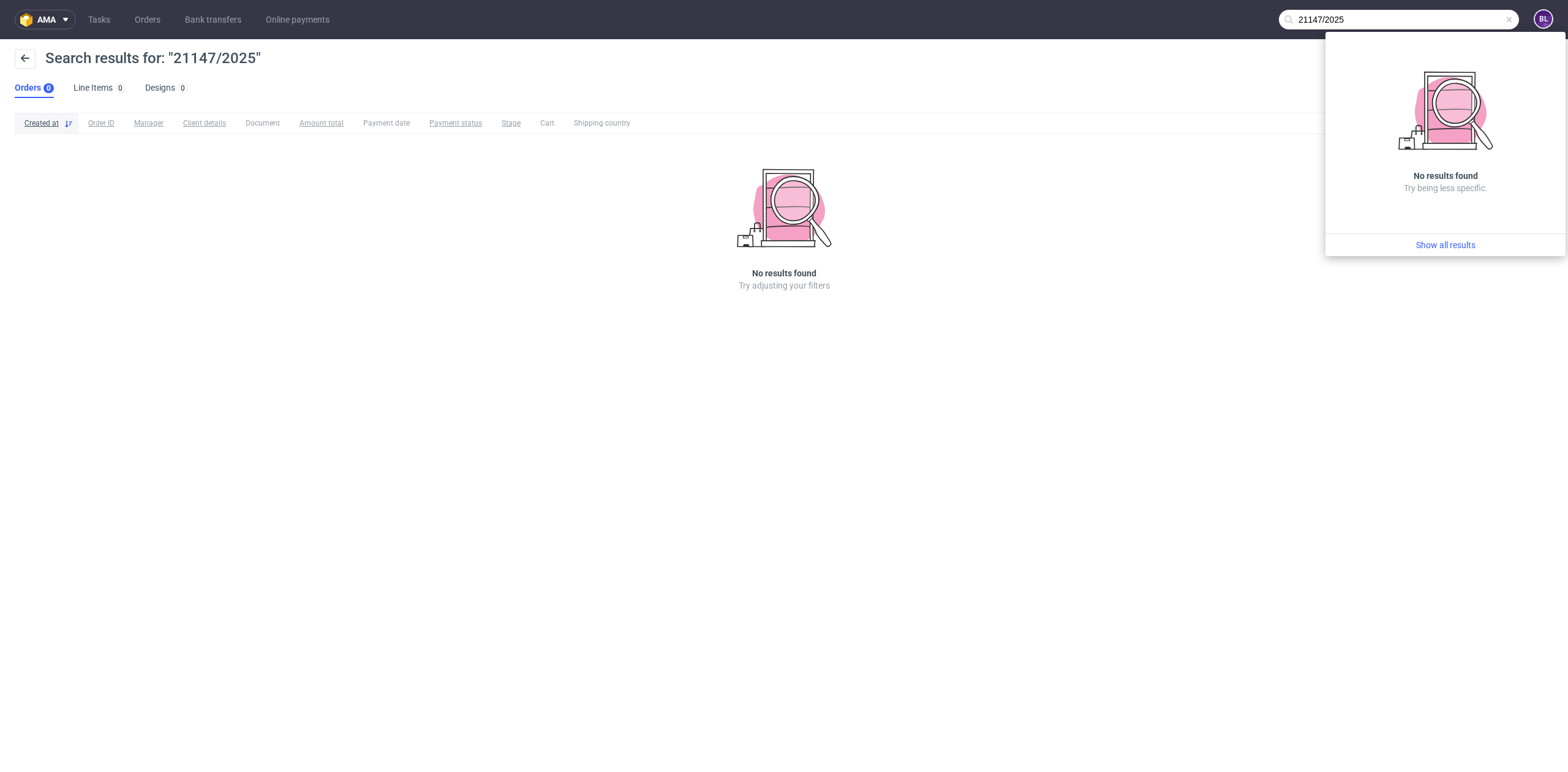
click at [1352, 18] on input "21147/2025" at bounding box center [1398, 20] width 240 height 20
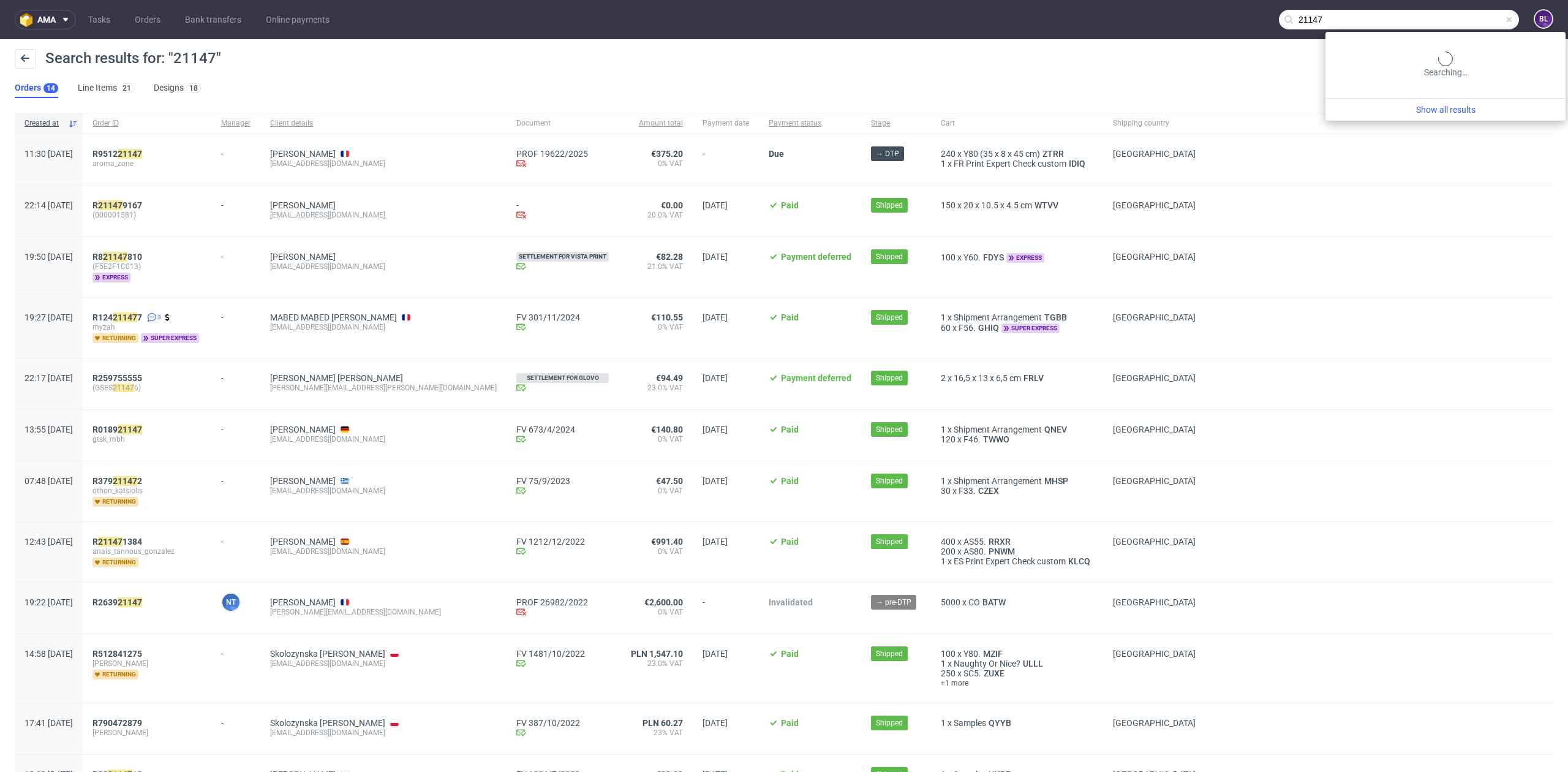
click at [1463, 18] on input "21147" at bounding box center [1398, 20] width 240 height 20
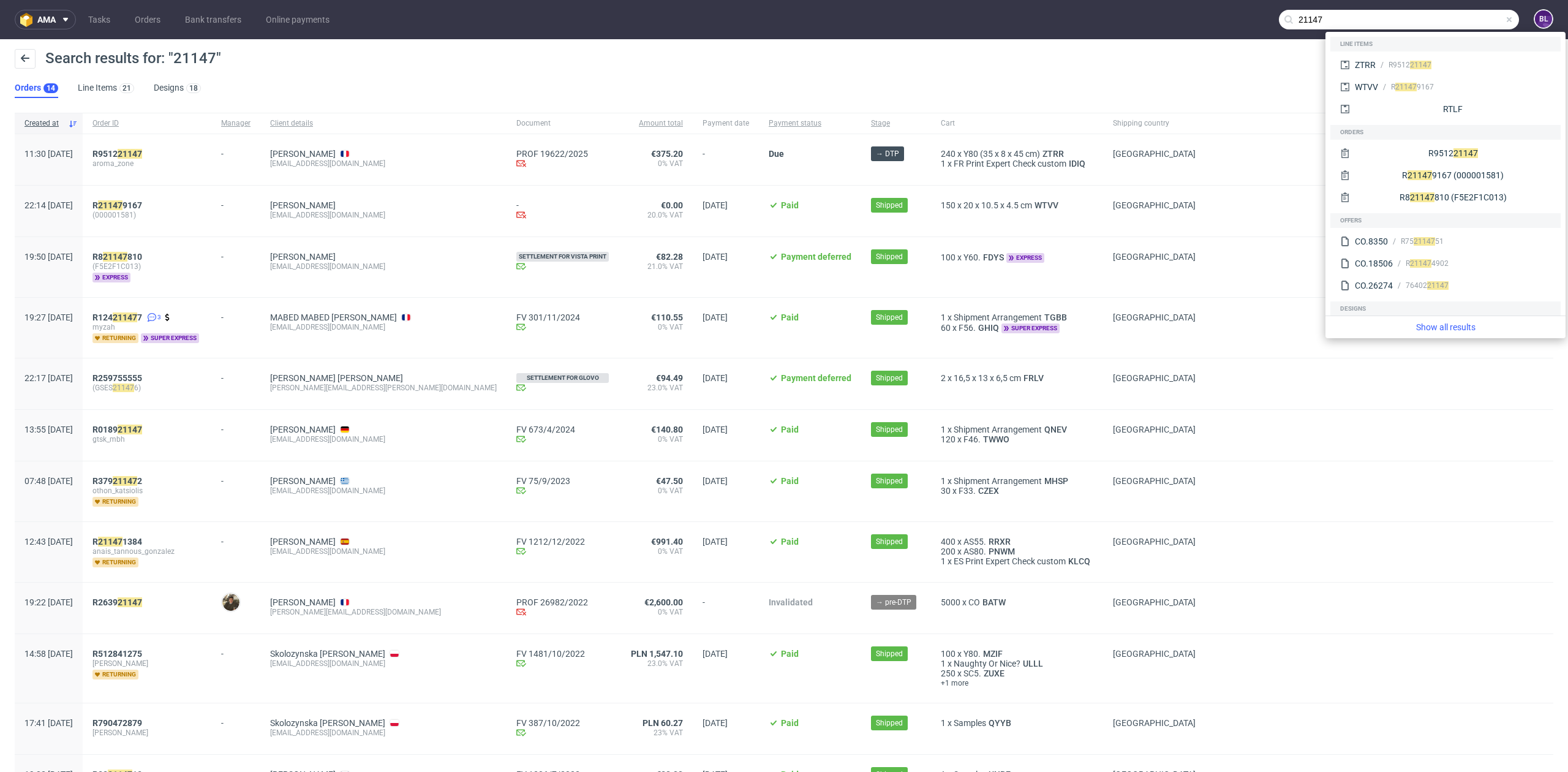
click at [1283, 23] on input "21147" at bounding box center [1398, 20] width 240 height 20
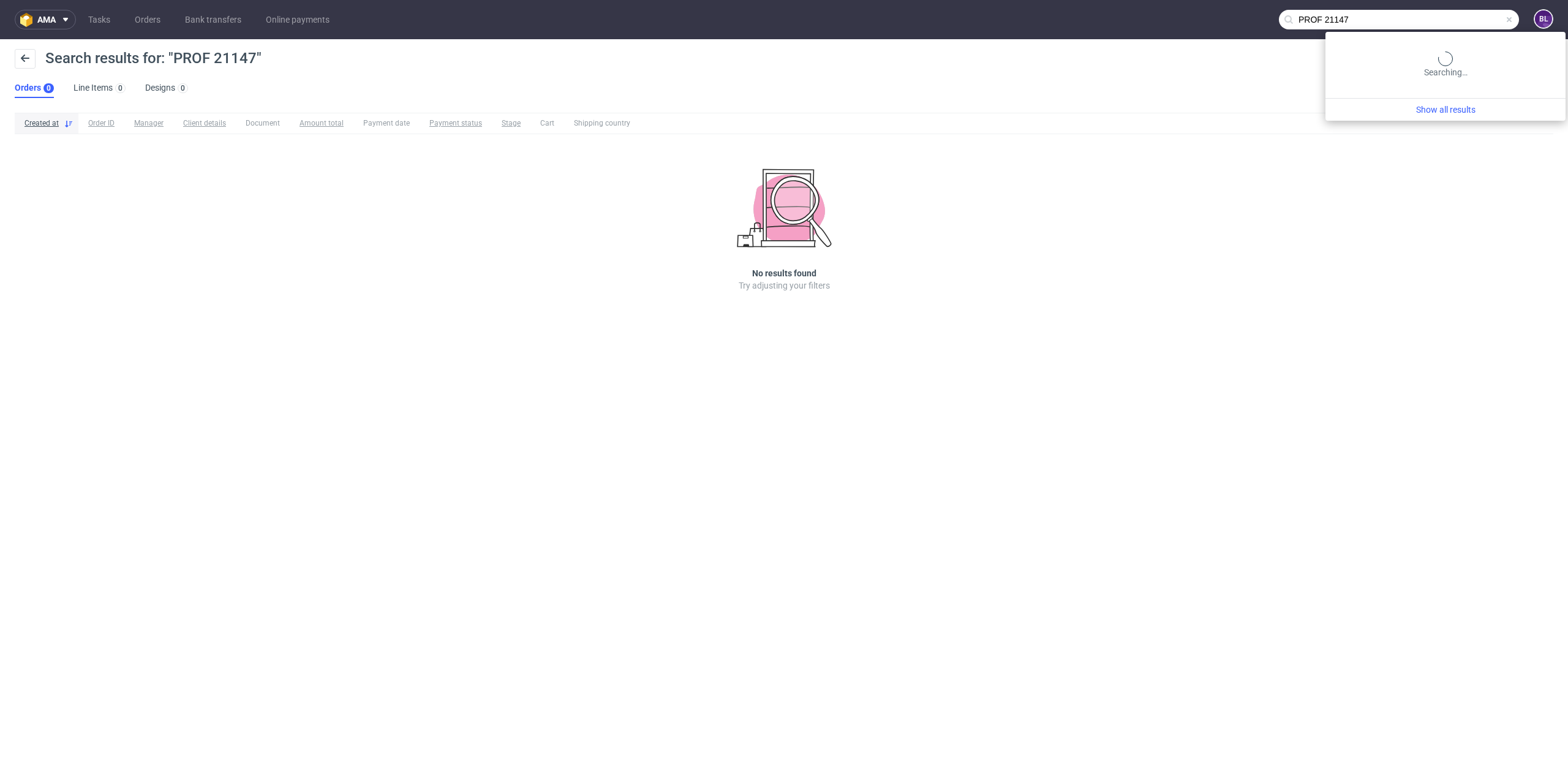
click at [1473, 13] on input "PROF 21147" at bounding box center [1398, 20] width 240 height 20
paste input "R252443896"
type input "R252443896"
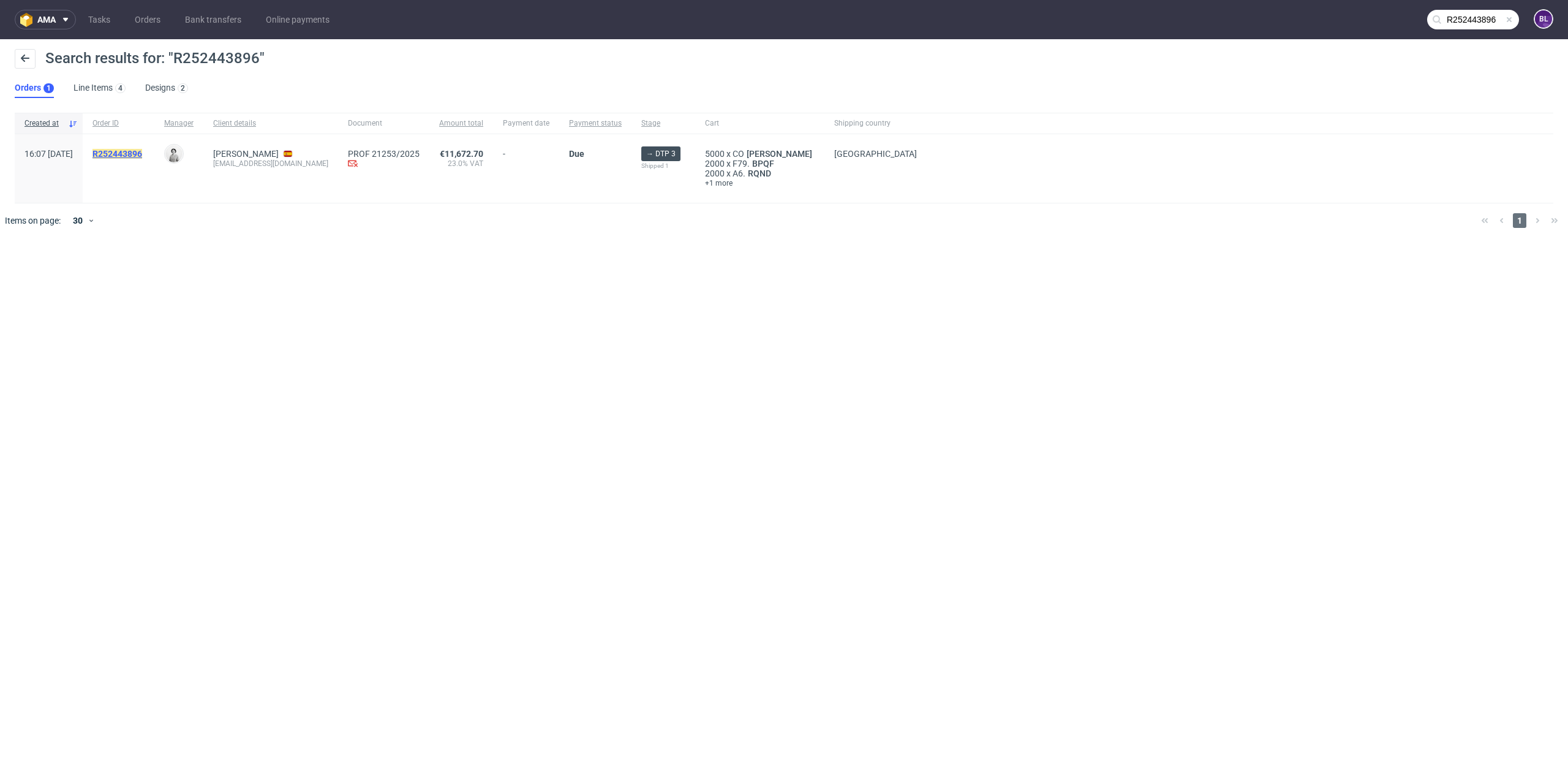
click at [142, 153] on mark "R252443896" at bounding box center [118, 154] width 50 height 10
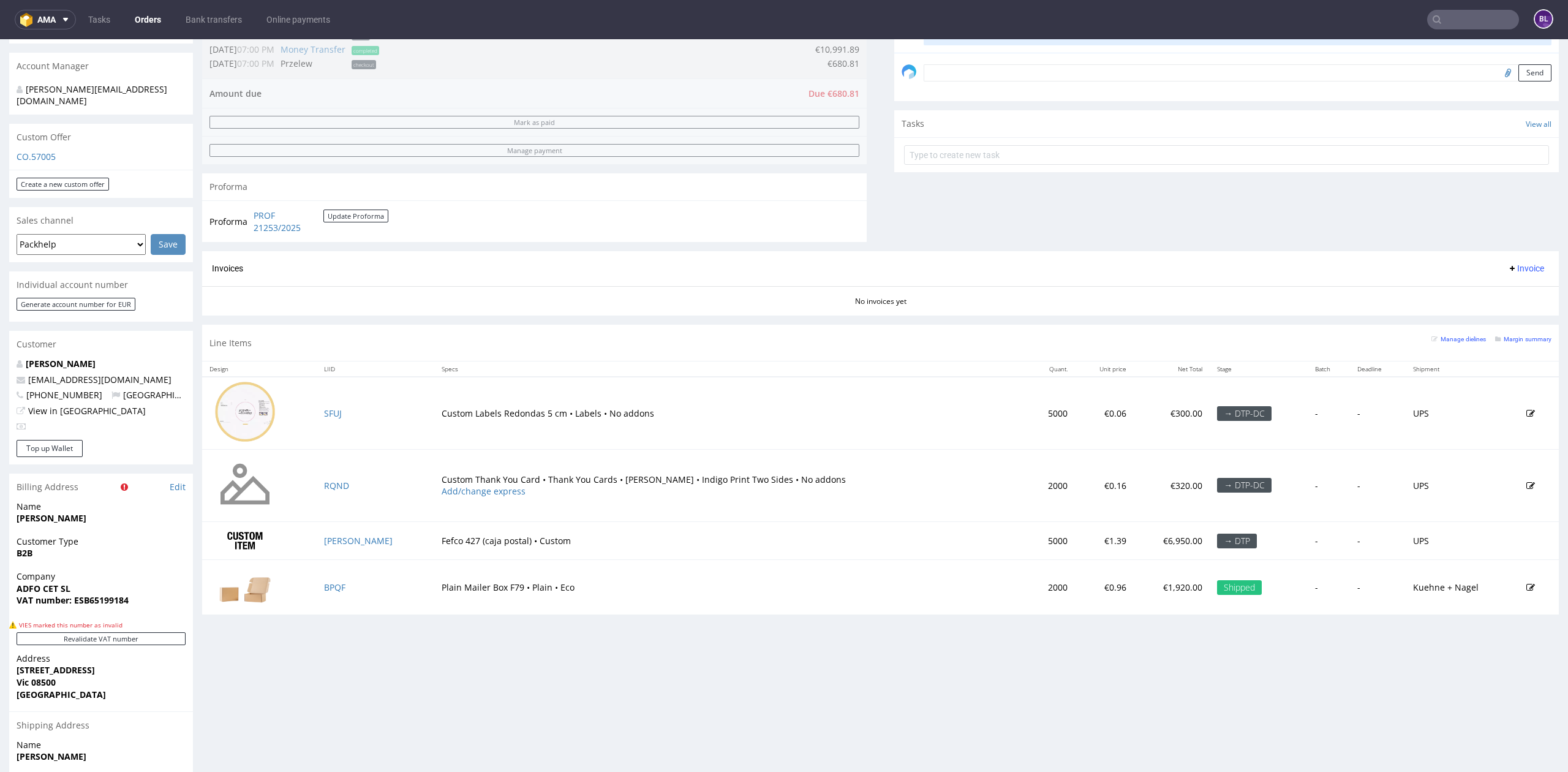
scroll to position [407, 0]
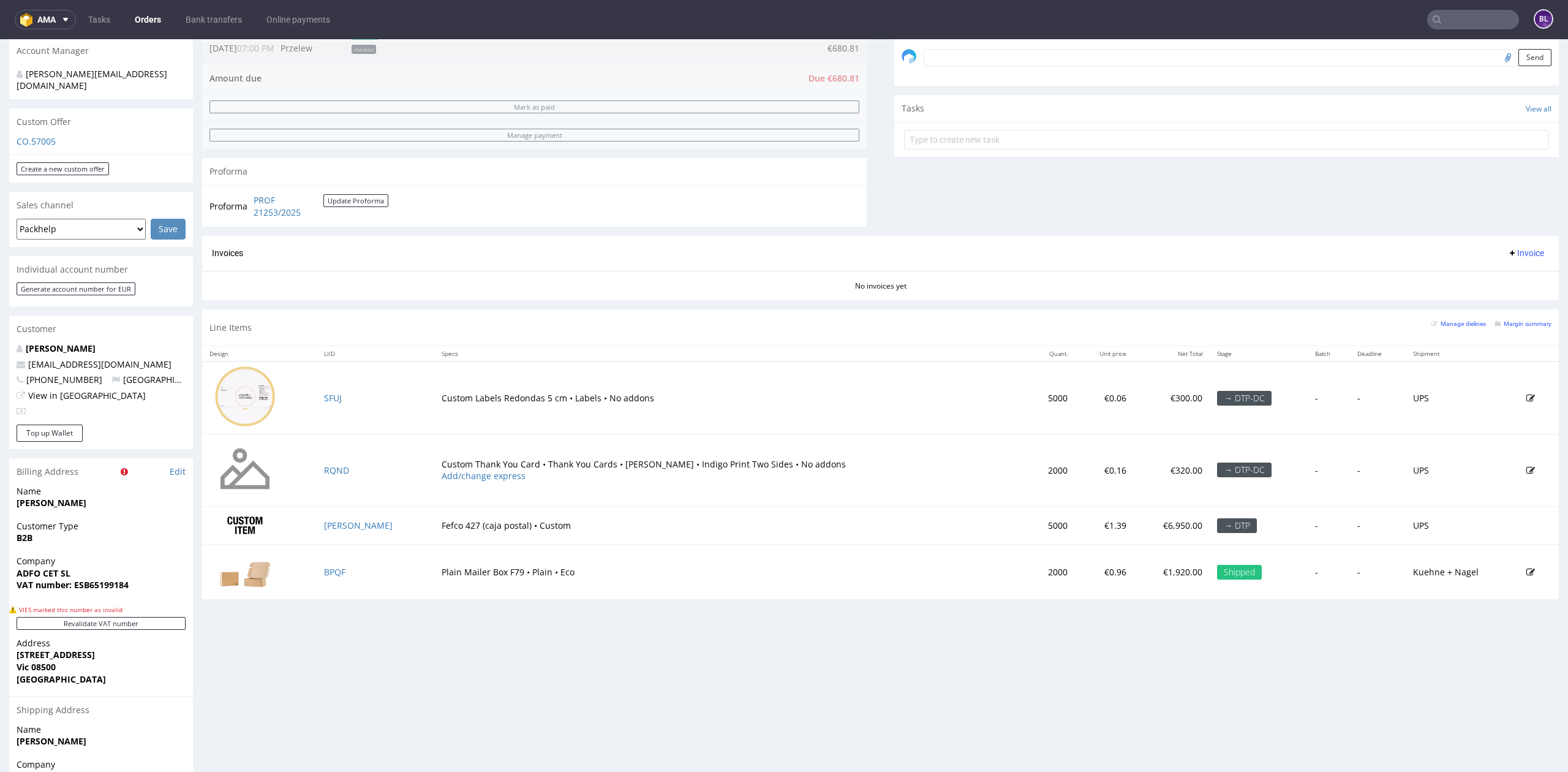
click at [1454, 5] on nav "ama Tasks Orders Bank transfers Online payments BL" at bounding box center [784, 19] width 1568 height 39
click at [1450, 23] on input "text" at bounding box center [1473, 20] width 92 height 20
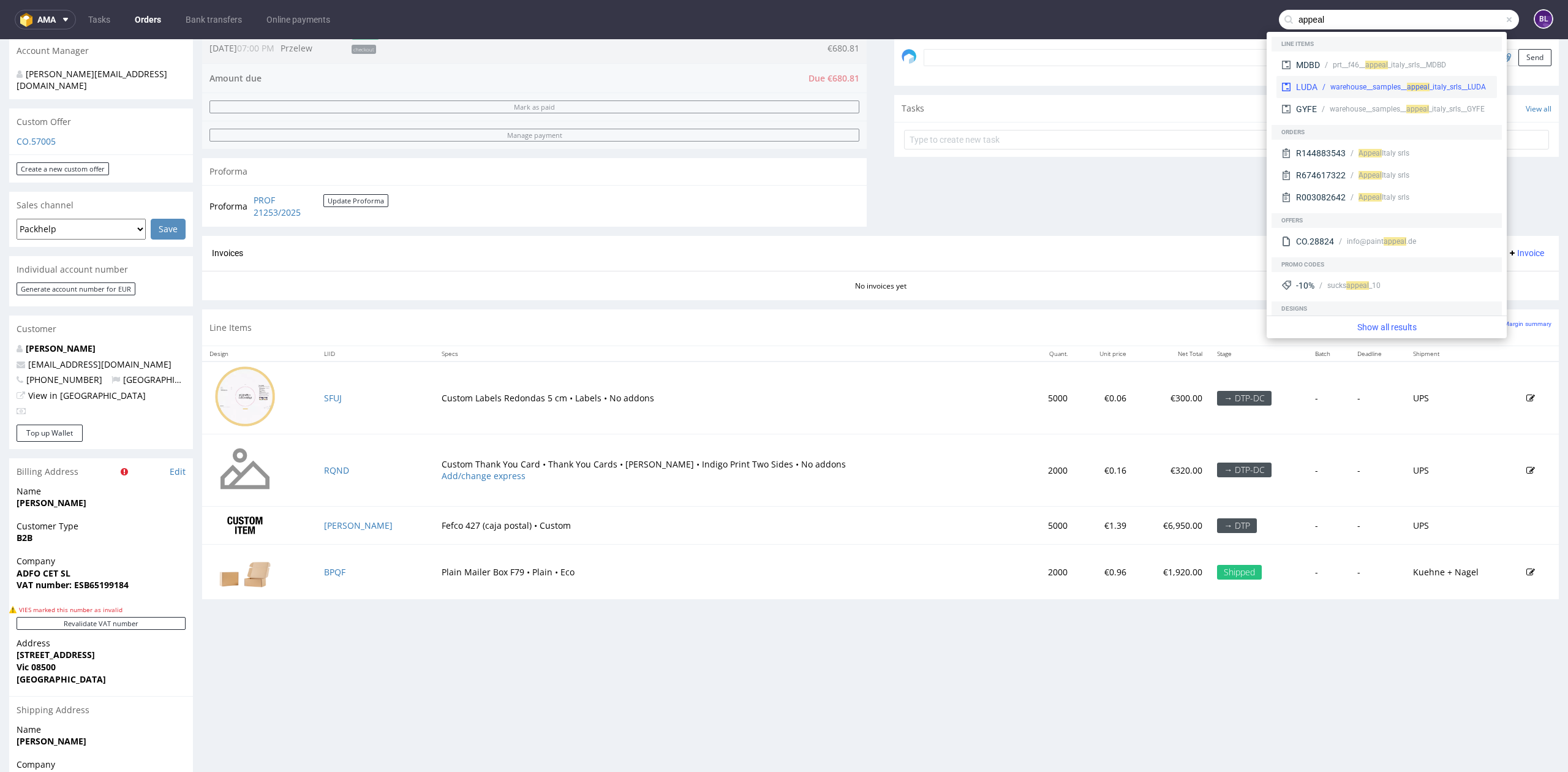
type input "appeal"
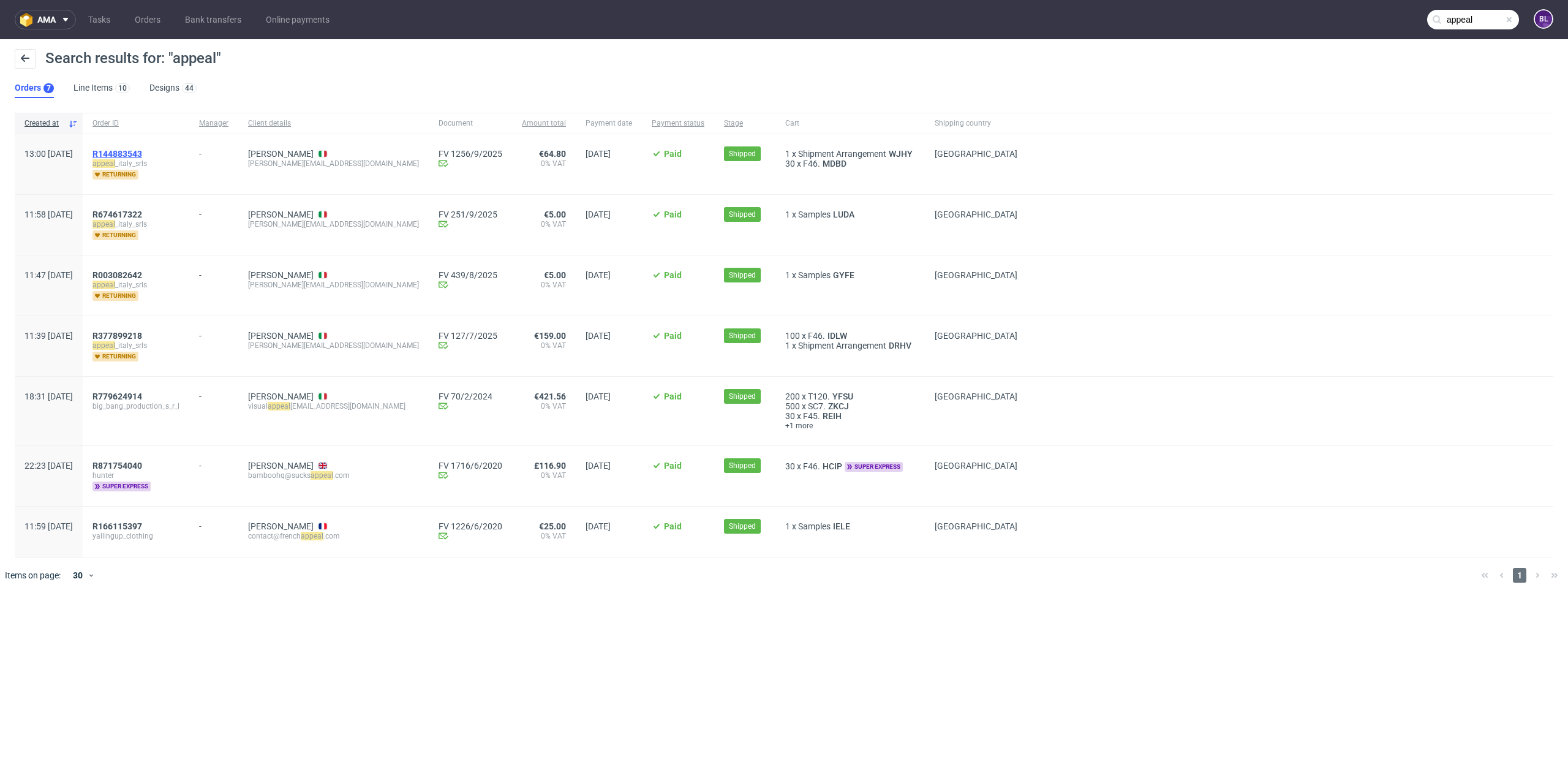
click at [142, 152] on span "R144883543" at bounding box center [118, 154] width 50 height 10
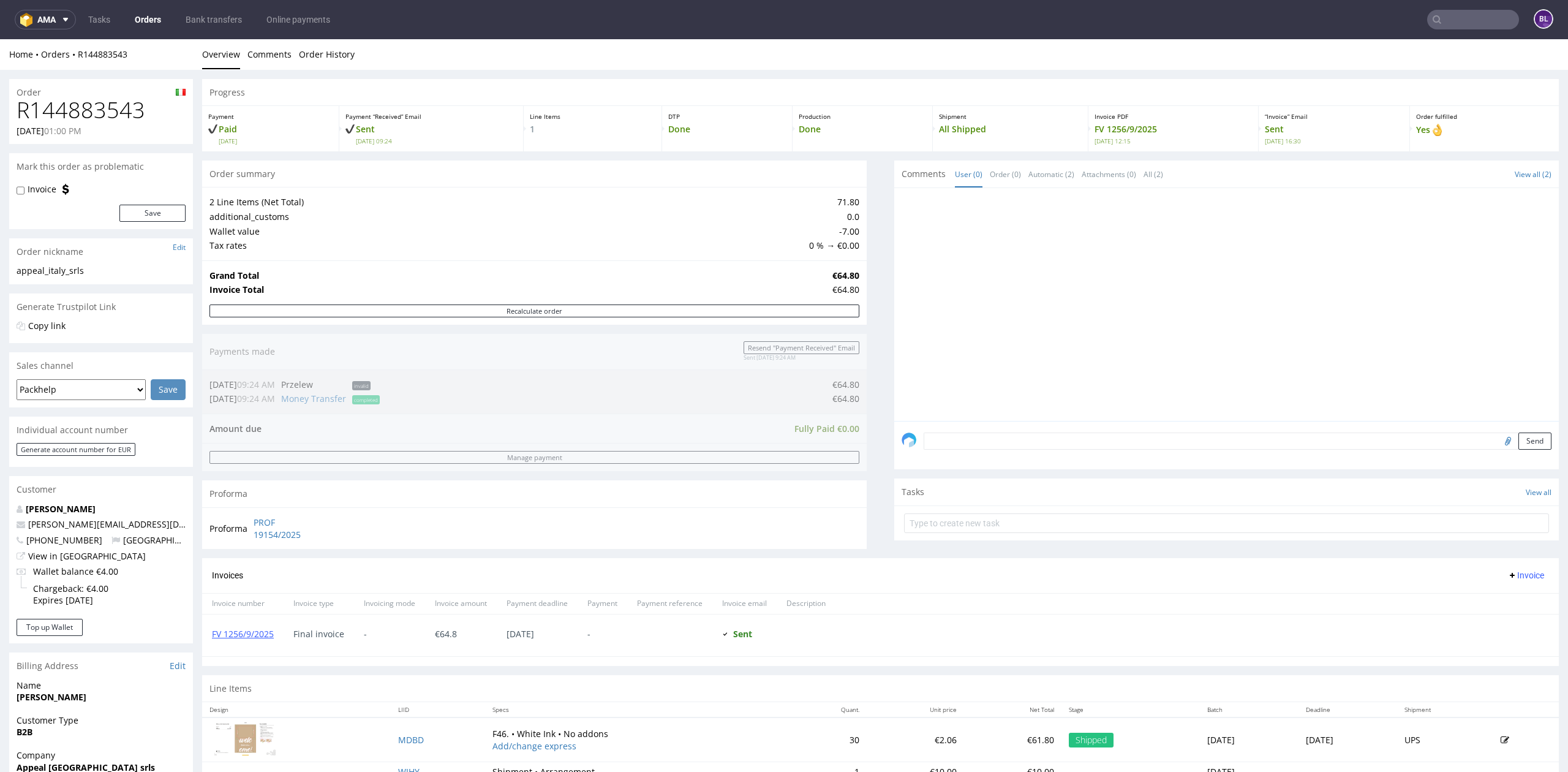
scroll to position [299, 0]
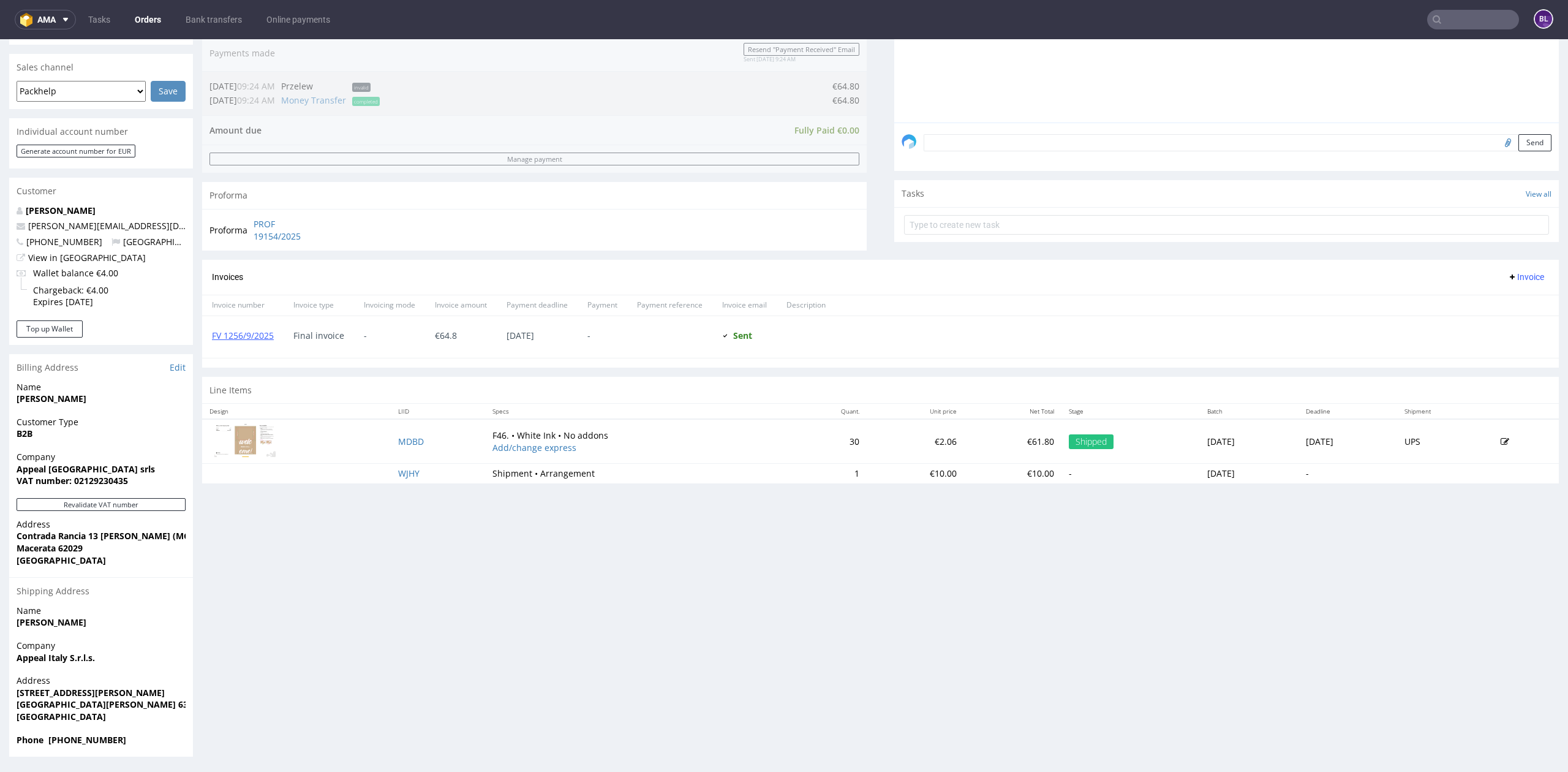
click at [1433, 23] on input "text" at bounding box center [1473, 20] width 92 height 20
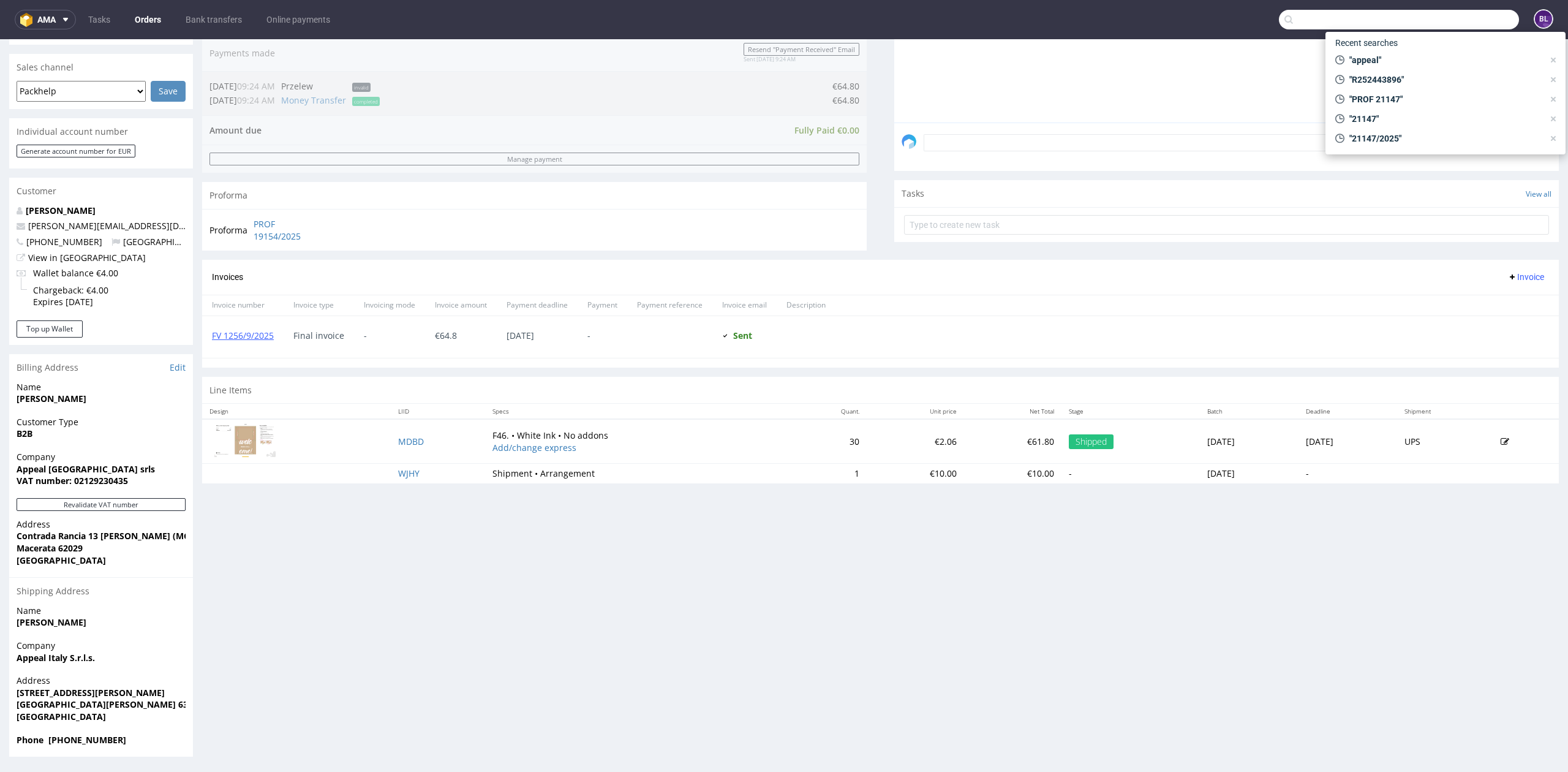
paste input "AKKURAT"
type input "AKKURAT"
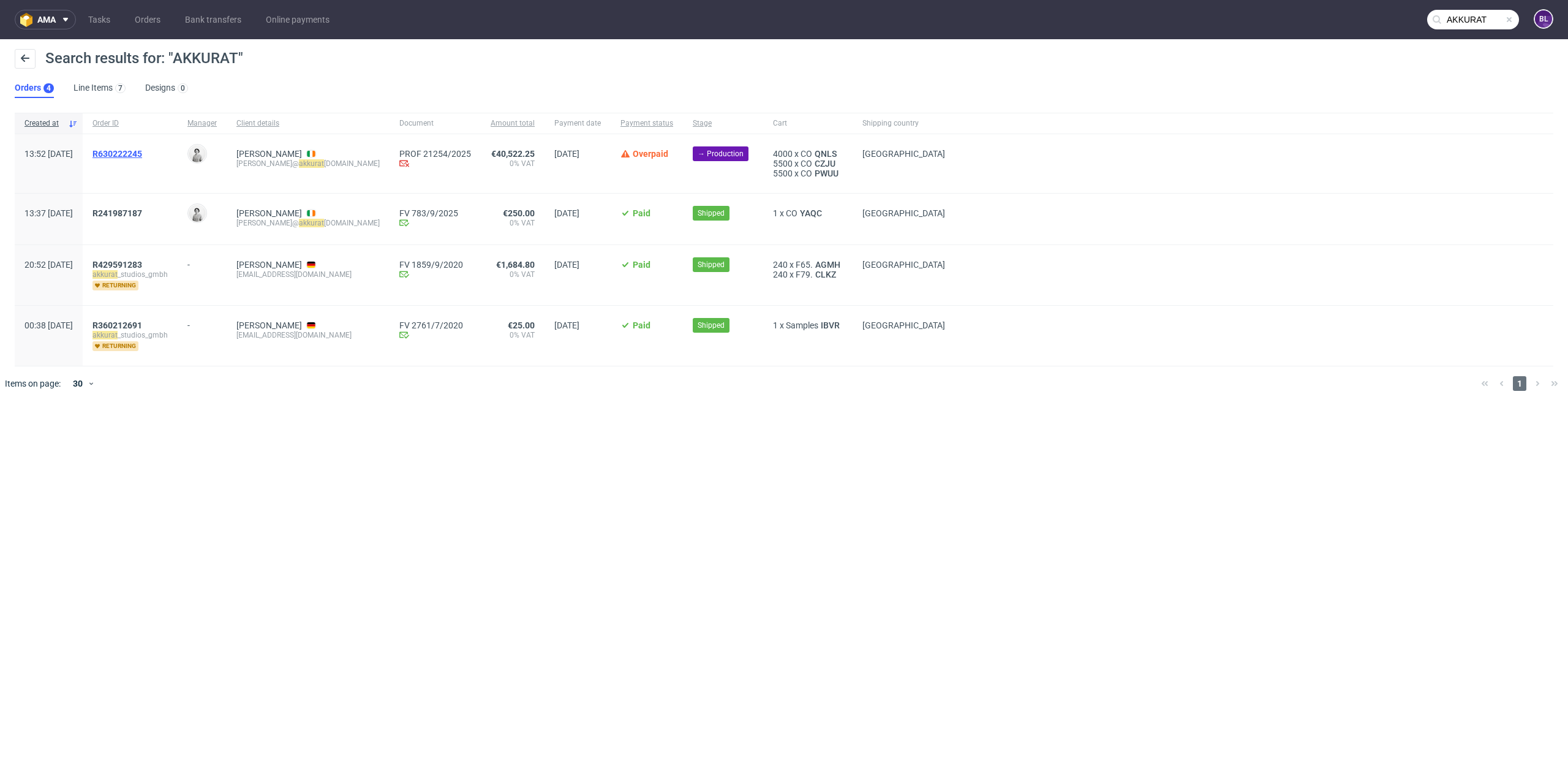
click at [142, 150] on span "R630222245" at bounding box center [118, 154] width 50 height 10
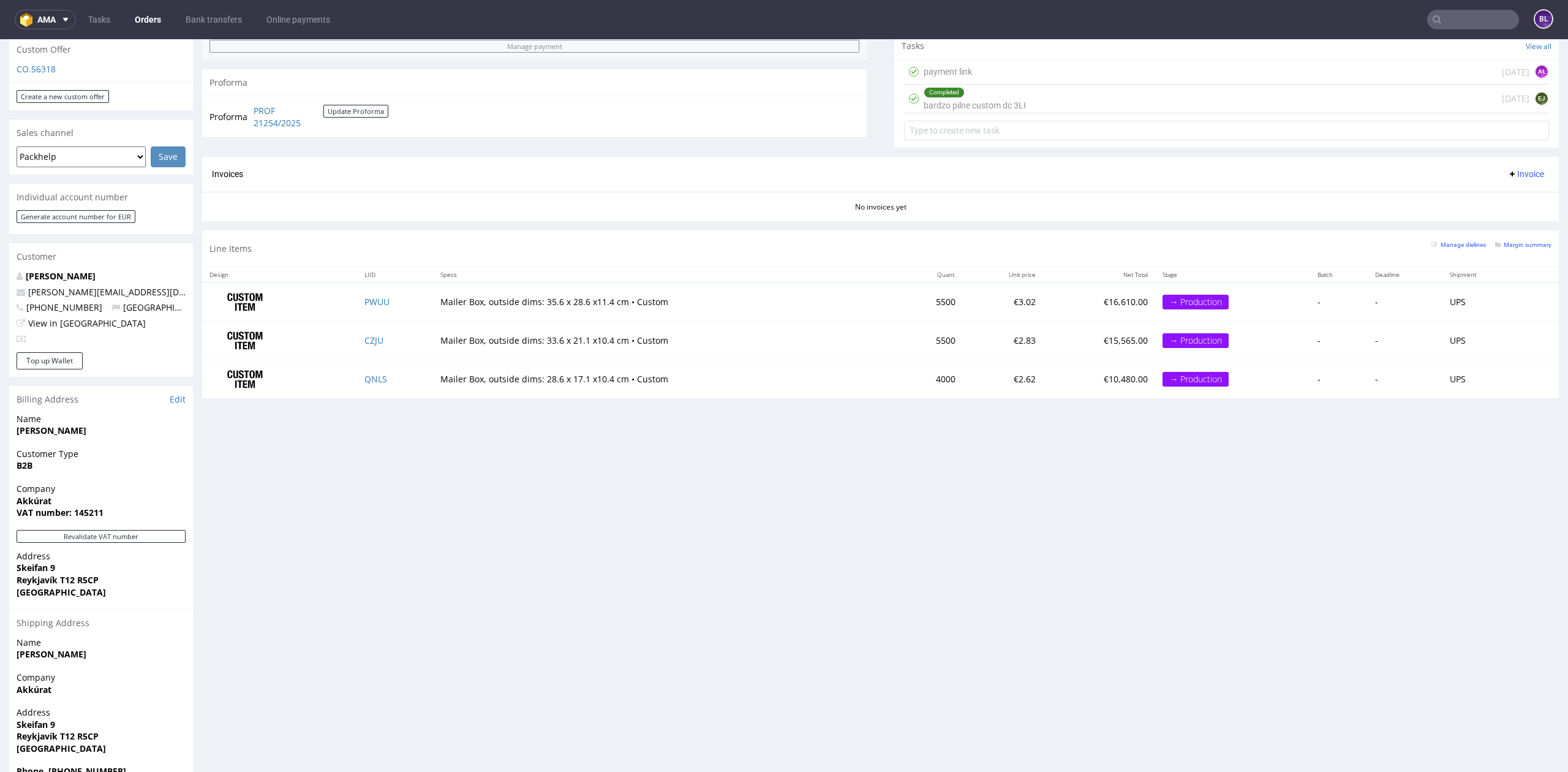
scroll to position [453, 0]
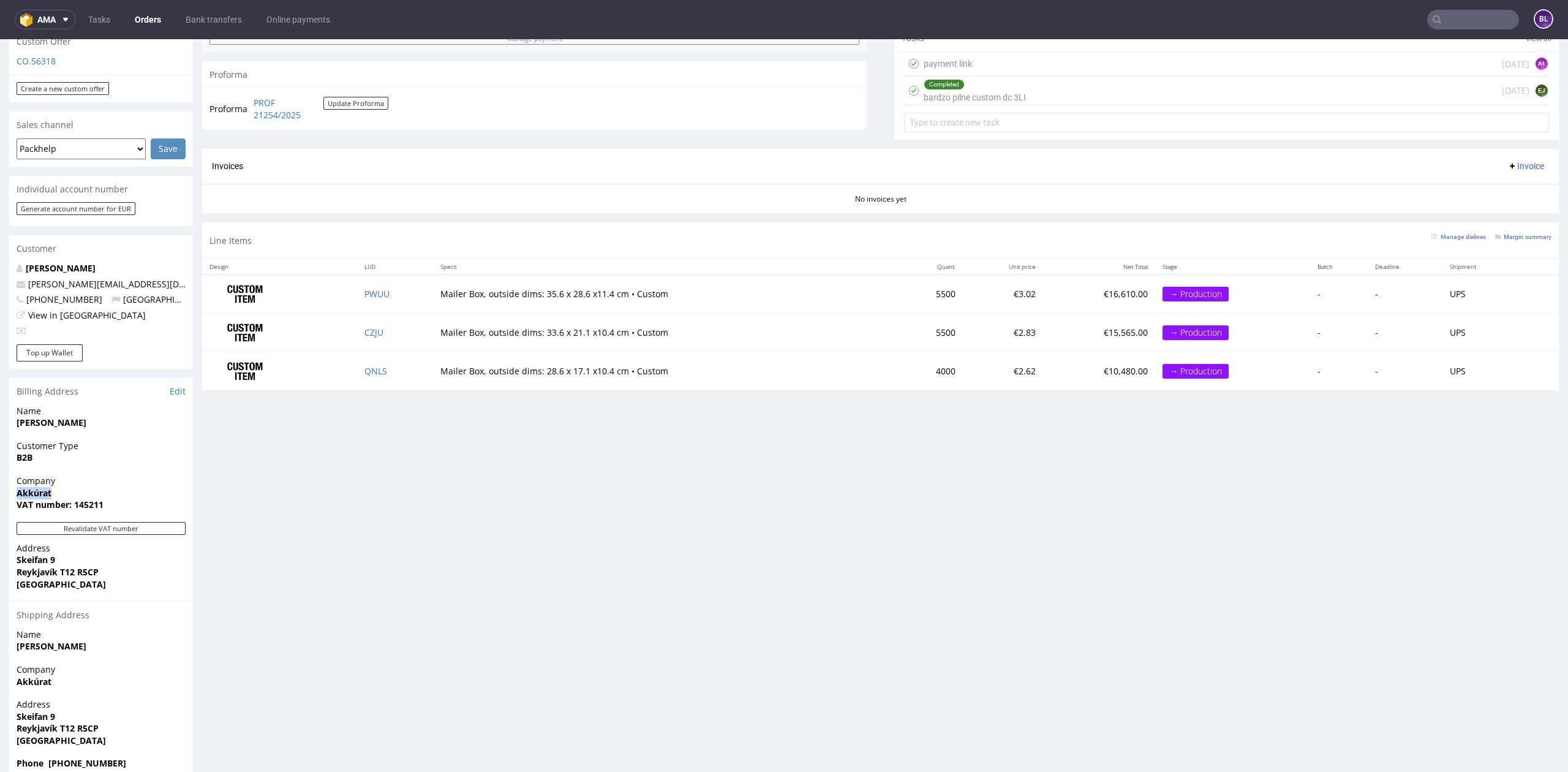
drag, startPoint x: 13, startPoint y: 469, endPoint x: 53, endPoint y: 464, distance: 40.3
click at [53, 474] on div "Company Akkúrat VAT number: 145211" at bounding box center [101, 497] width 184 height 47
copy strong "Akkúrat"
click at [265, 114] on link "PROF 21254/2025" at bounding box center [289, 109] width 70 height 24
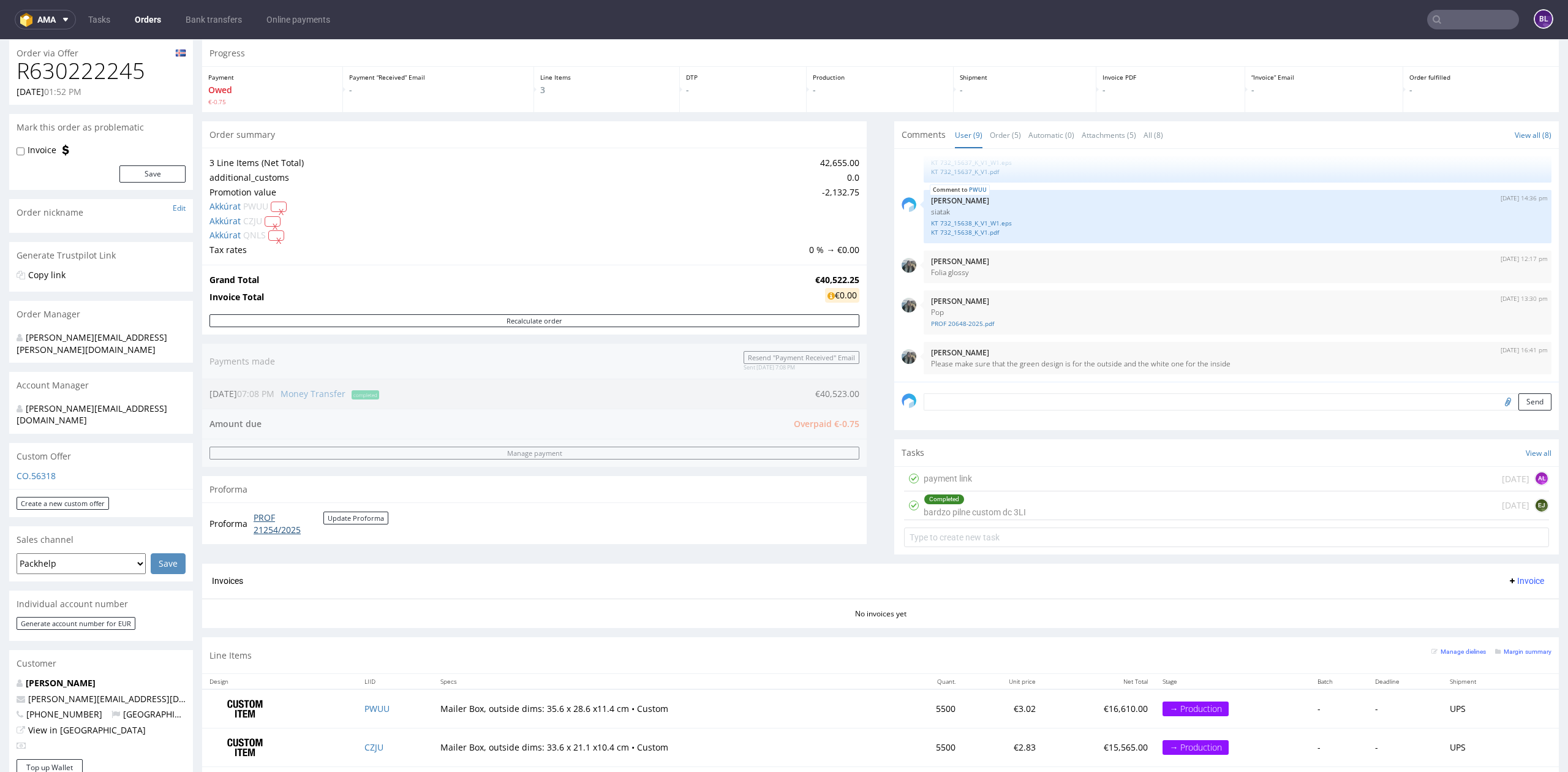
scroll to position [0, 0]
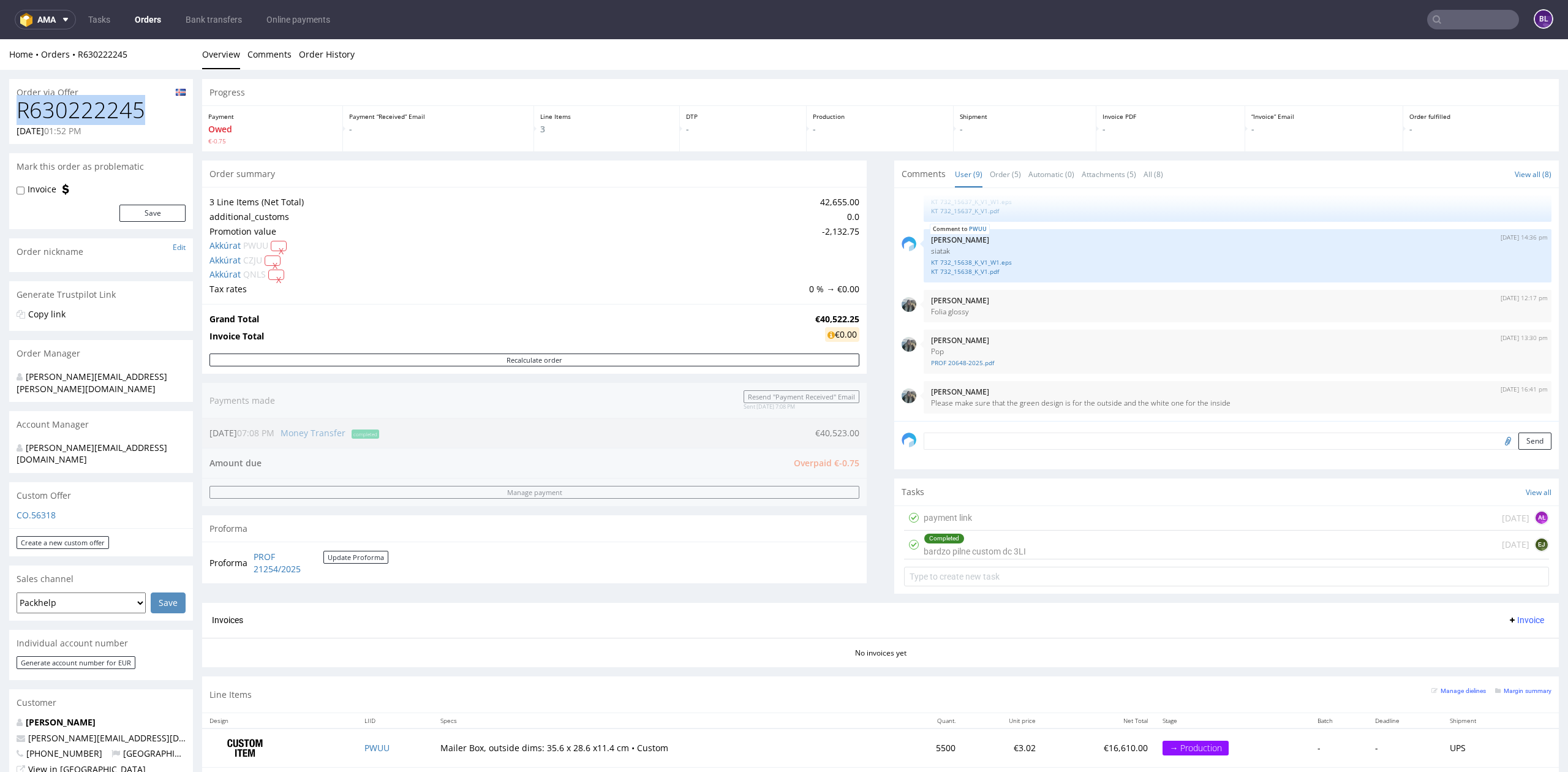
drag, startPoint x: 18, startPoint y: 111, endPoint x: 140, endPoint y: 106, distance: 122.1
click at [140, 106] on h1 "R630222245" at bounding box center [101, 110] width 169 height 25
copy h1 "R630222245"
click at [1474, 28] on input "text" at bounding box center [1473, 20] width 92 height 20
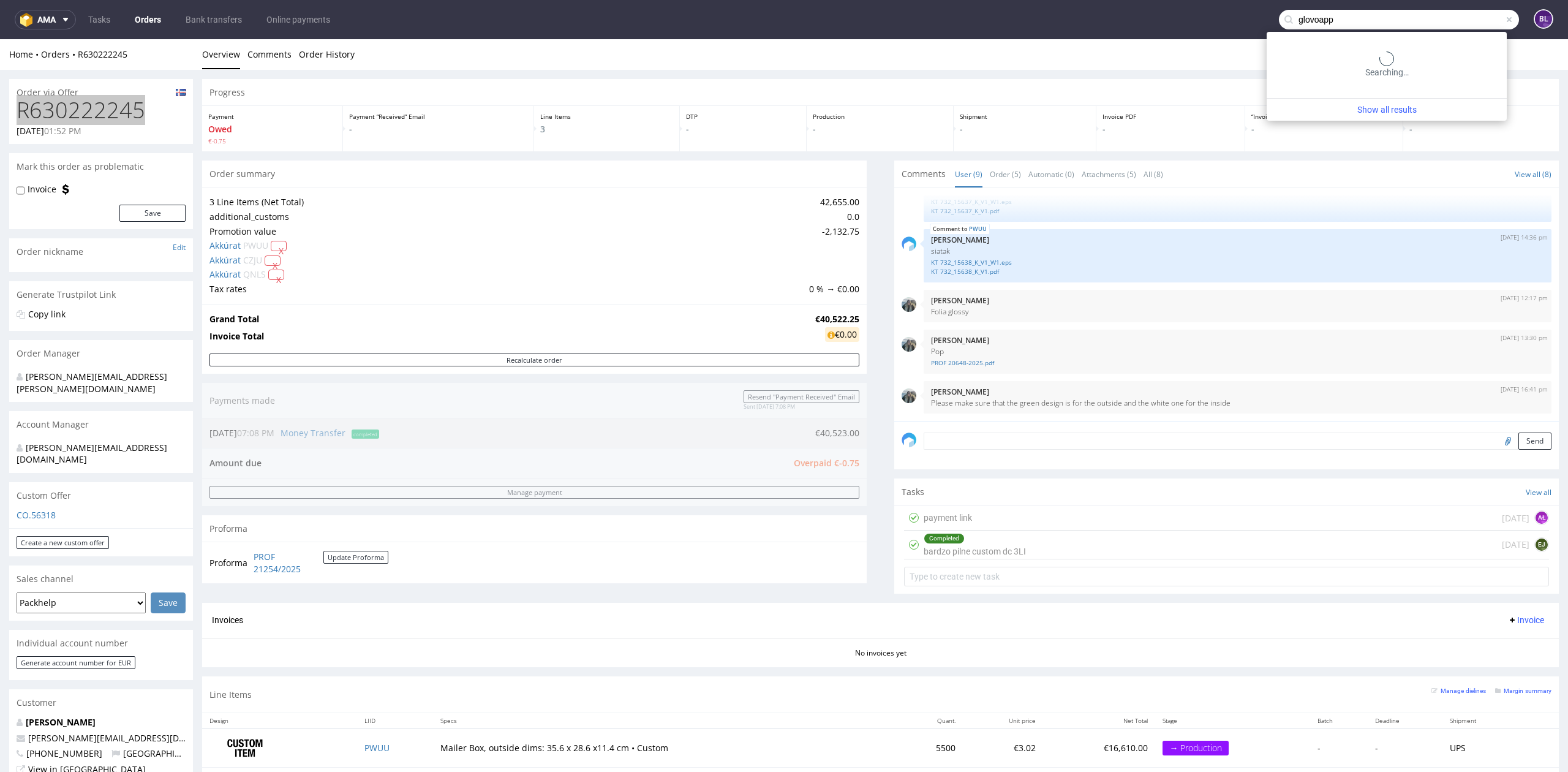
type input "glovoapp"
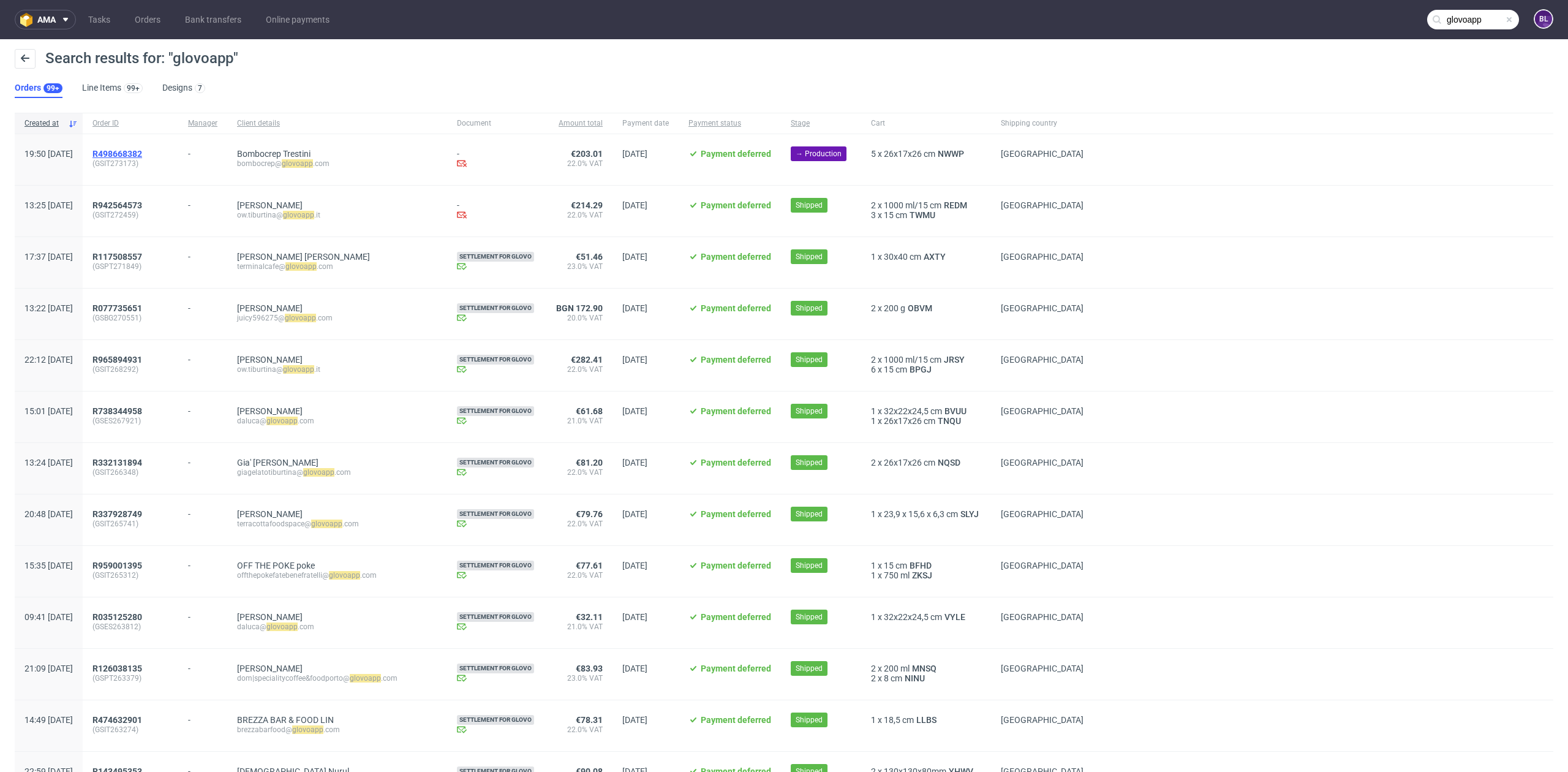
click at [145, 149] on link "R498668382" at bounding box center [119, 154] width 52 height 10
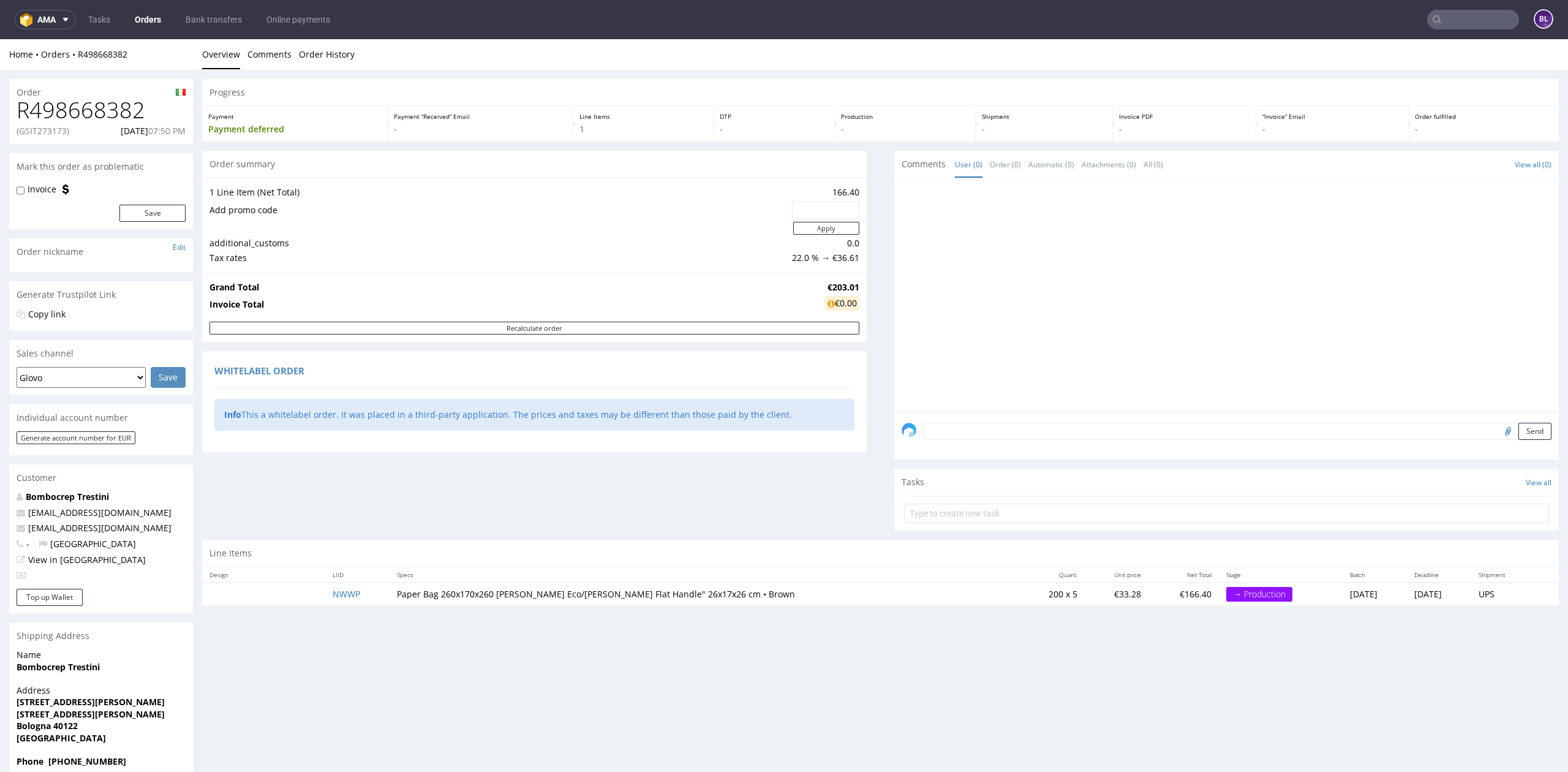
type input "glovoapp"
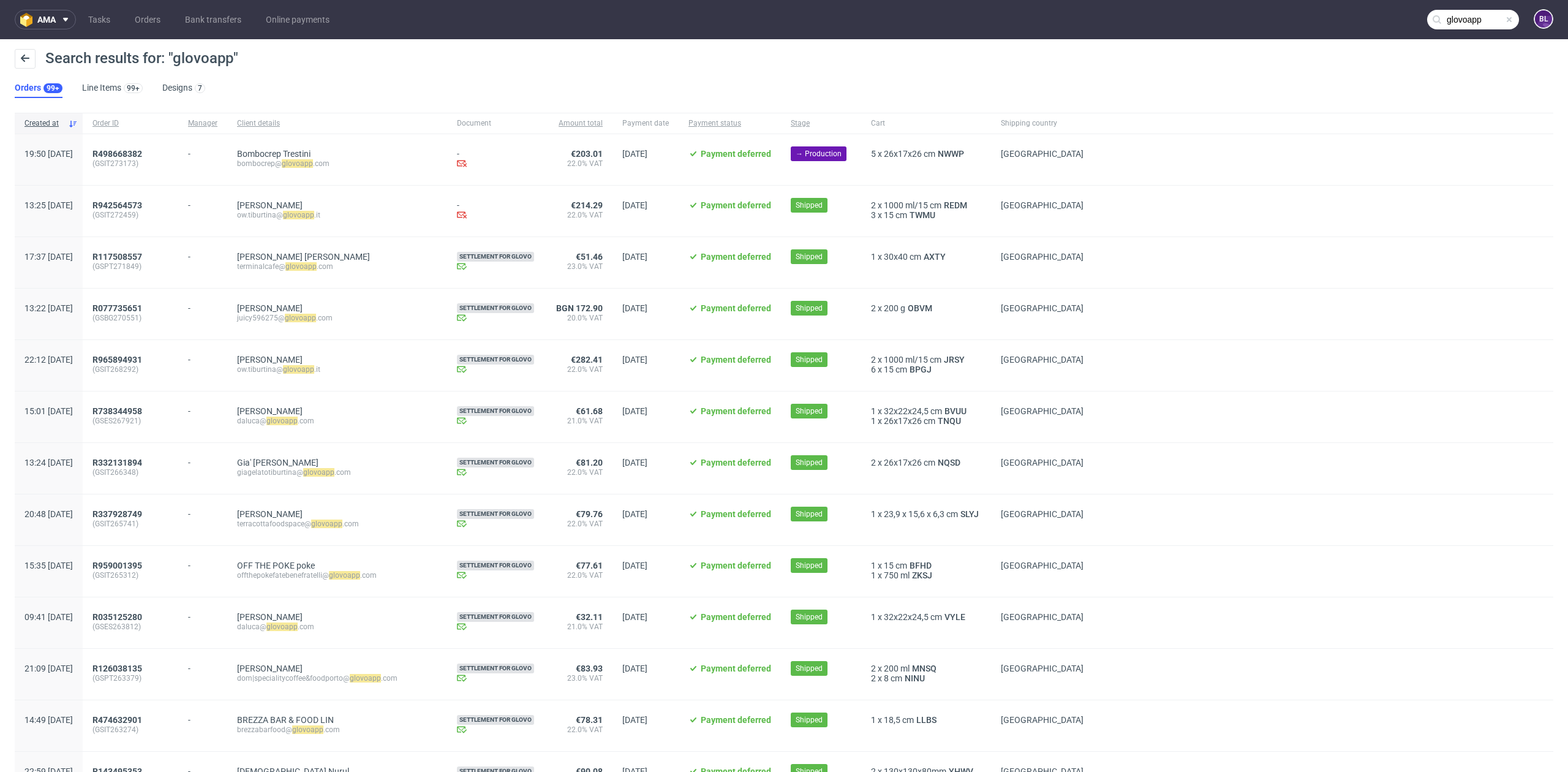
click at [399, 94] on div "Search results for: "glovoapp" Orders 99+ Line Items 99+ Designs 7" at bounding box center [784, 73] width 1568 height 69
